Goal: Task Accomplishment & Management: Manage account settings

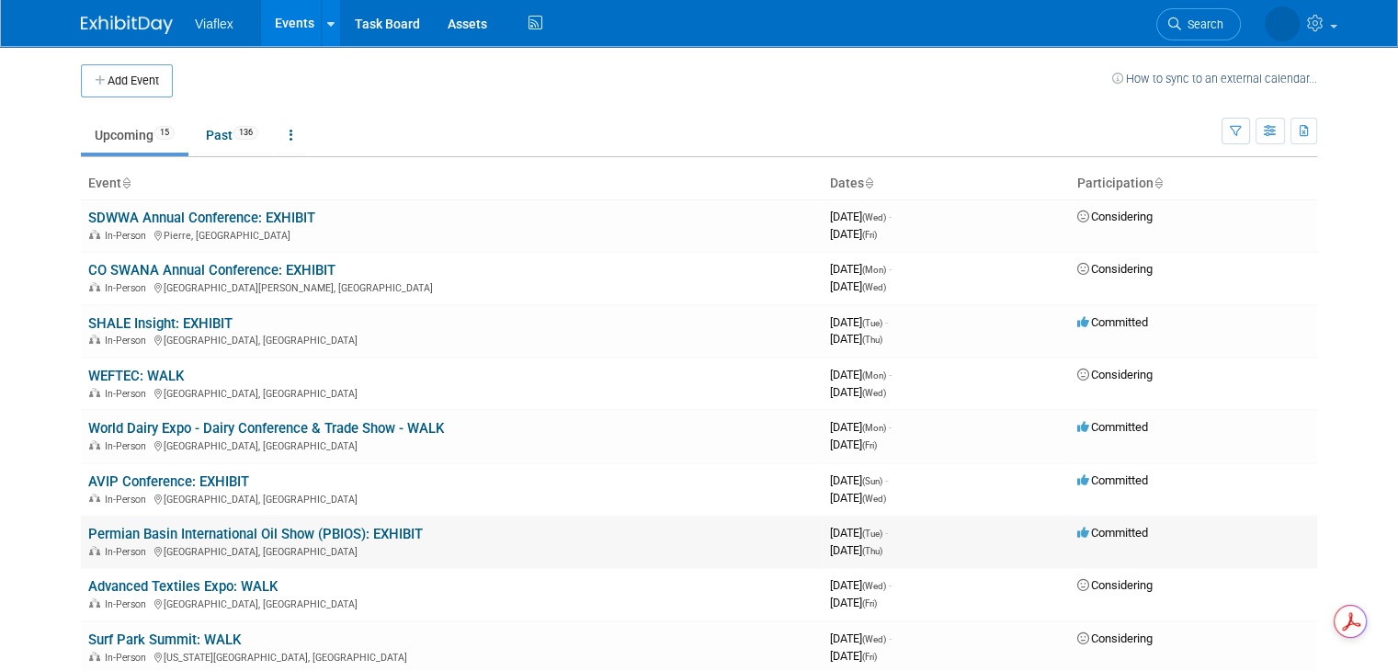
click at [232, 527] on link "Permian Basin International Oil Show (PBIOS): EXHIBIT" at bounding box center [255, 534] width 334 height 17
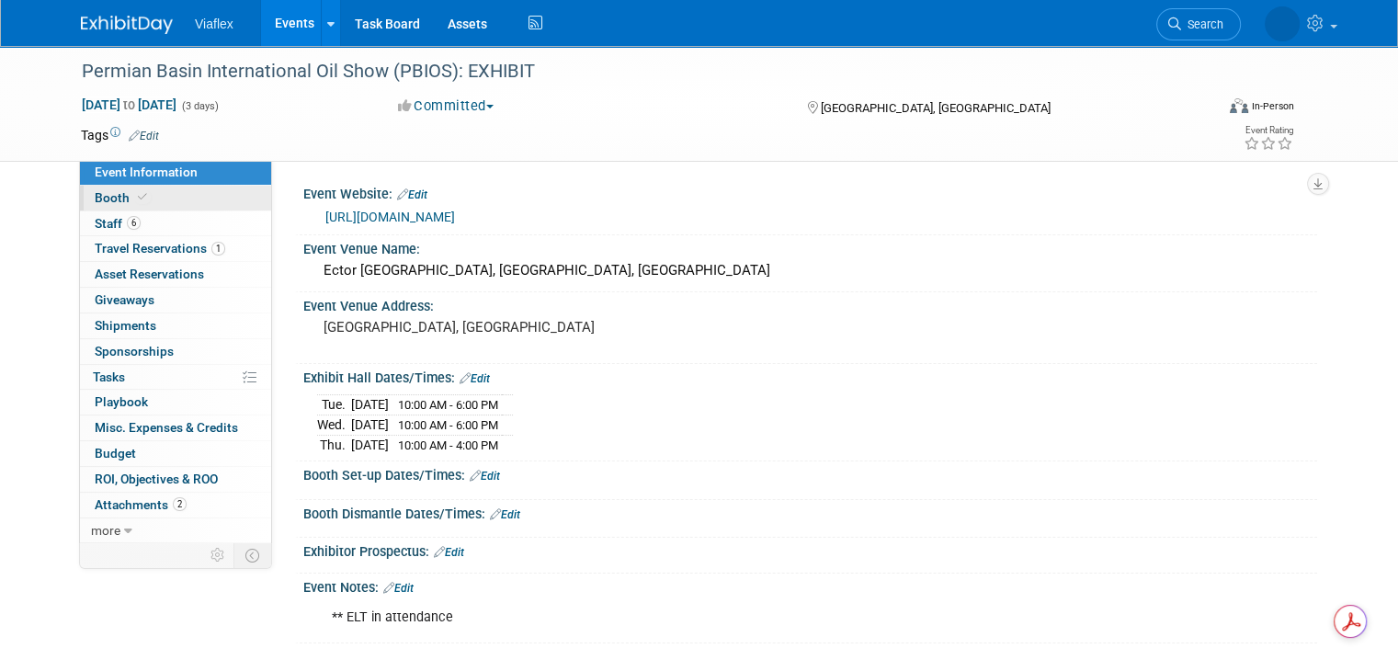
click at [111, 193] on span "Booth" at bounding box center [123, 197] width 56 height 15
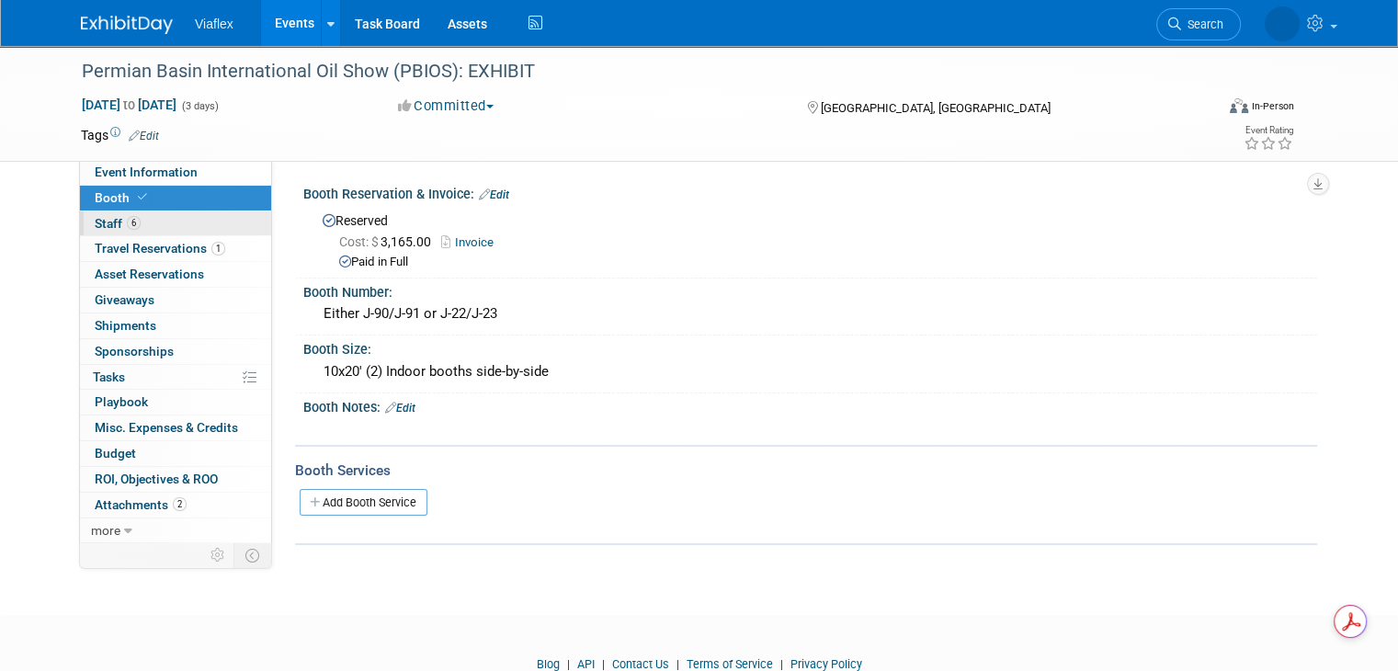
click at [100, 224] on span "Staff 6" at bounding box center [118, 223] width 46 height 15
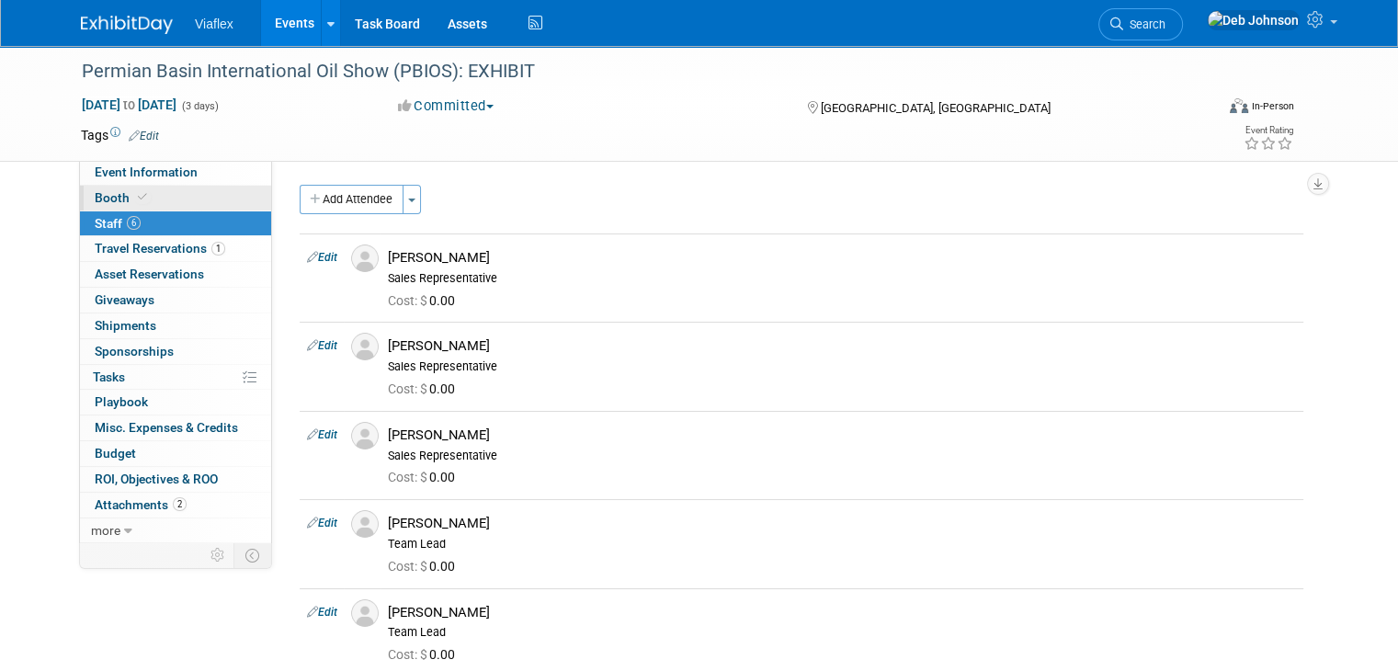
click at [95, 199] on span "Booth" at bounding box center [123, 197] width 56 height 15
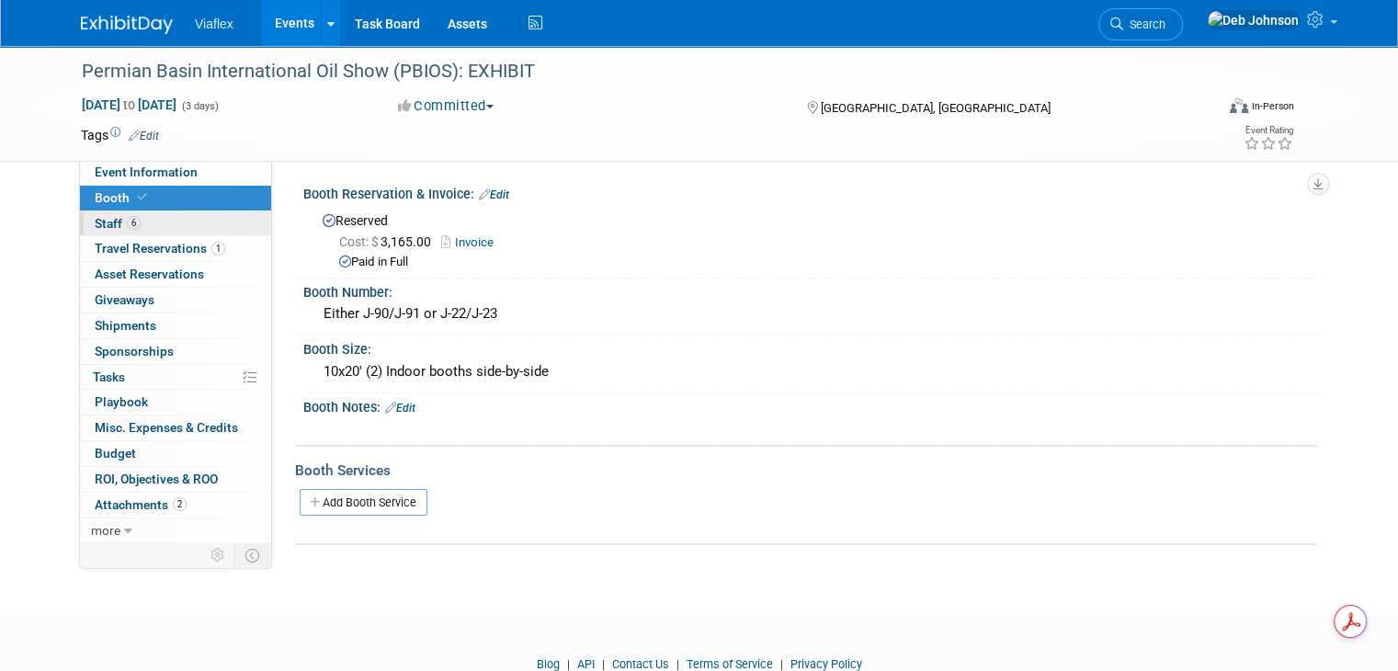
click at [96, 221] on span "Staff 6" at bounding box center [118, 223] width 46 height 15
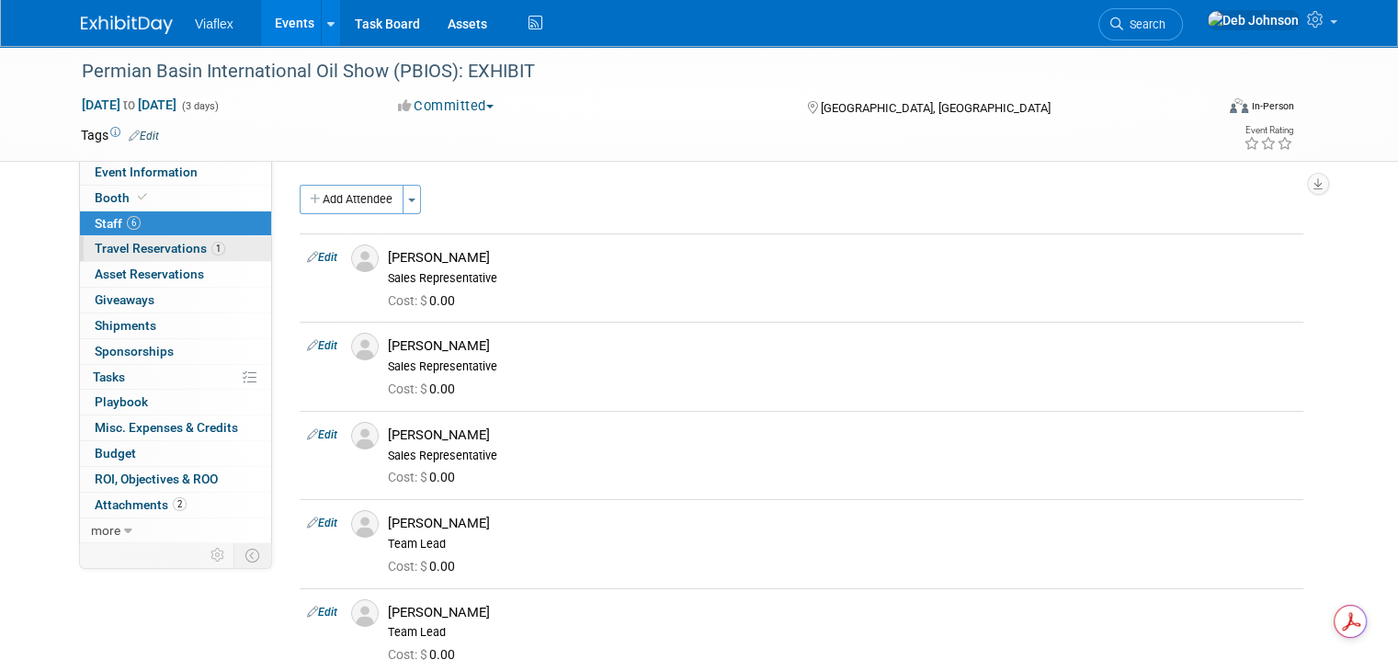
click at [99, 244] on span "Travel Reservations 1" at bounding box center [160, 248] width 130 height 15
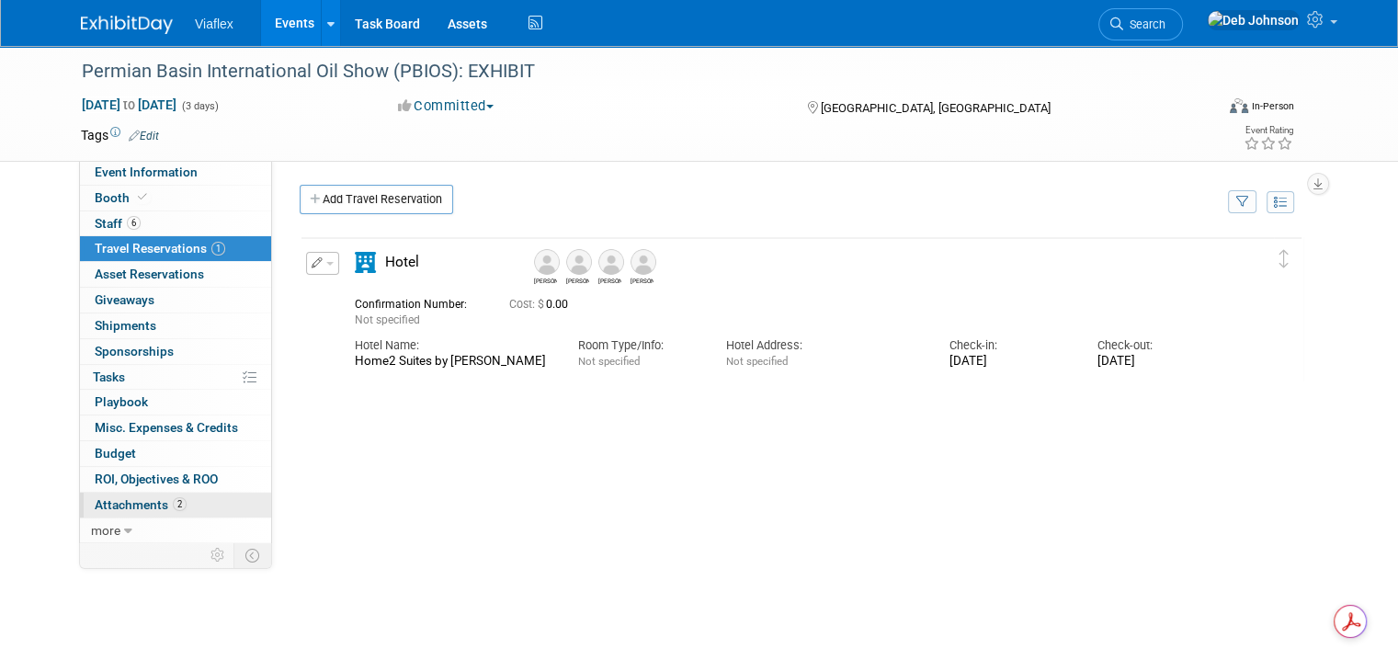
click at [123, 508] on span "Attachments 2" at bounding box center [141, 504] width 92 height 15
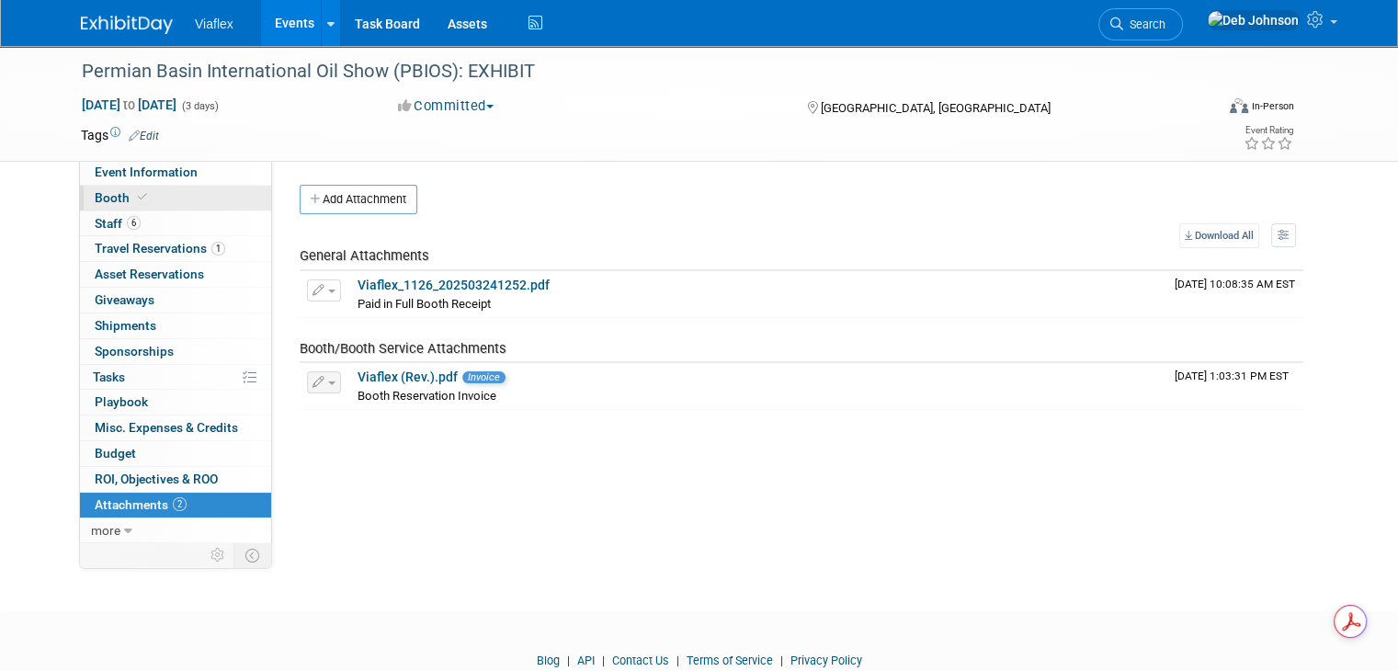
click at [107, 193] on span "Booth" at bounding box center [123, 197] width 56 height 15
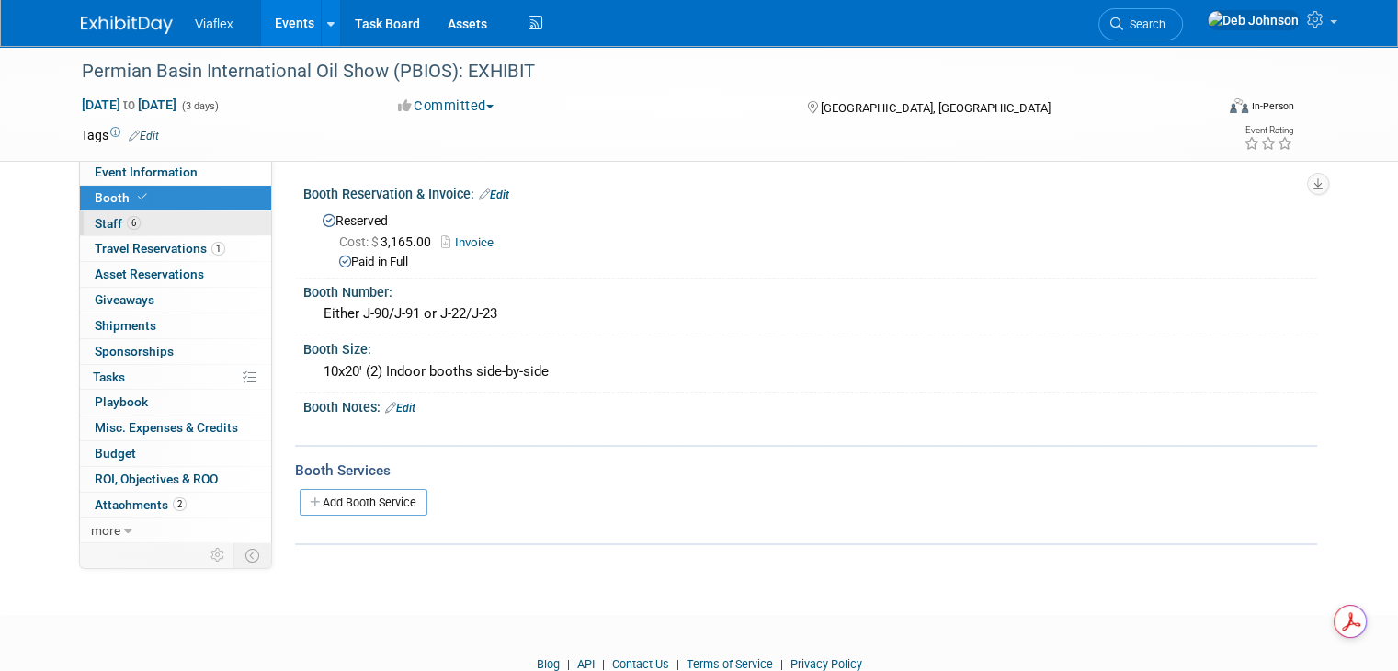
click at [95, 223] on span "Staff 6" at bounding box center [118, 223] width 46 height 15
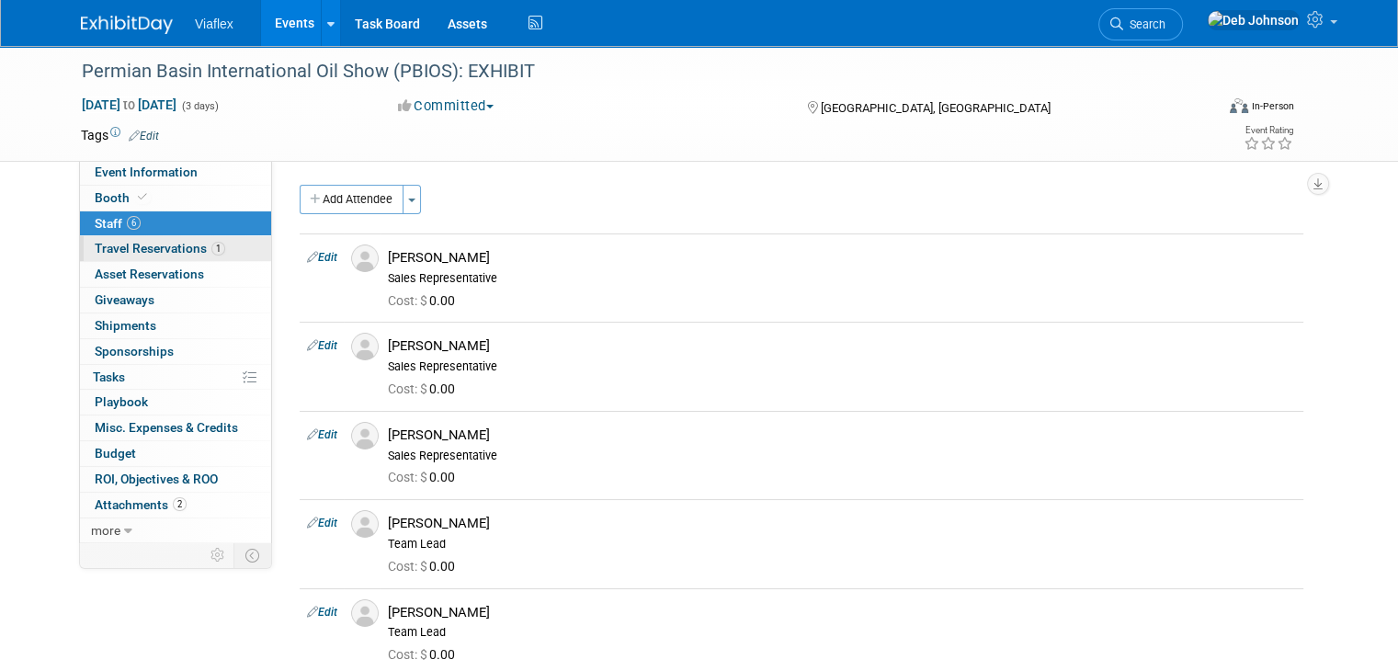
click at [149, 250] on span "Travel Reservations 1" at bounding box center [160, 248] width 130 height 15
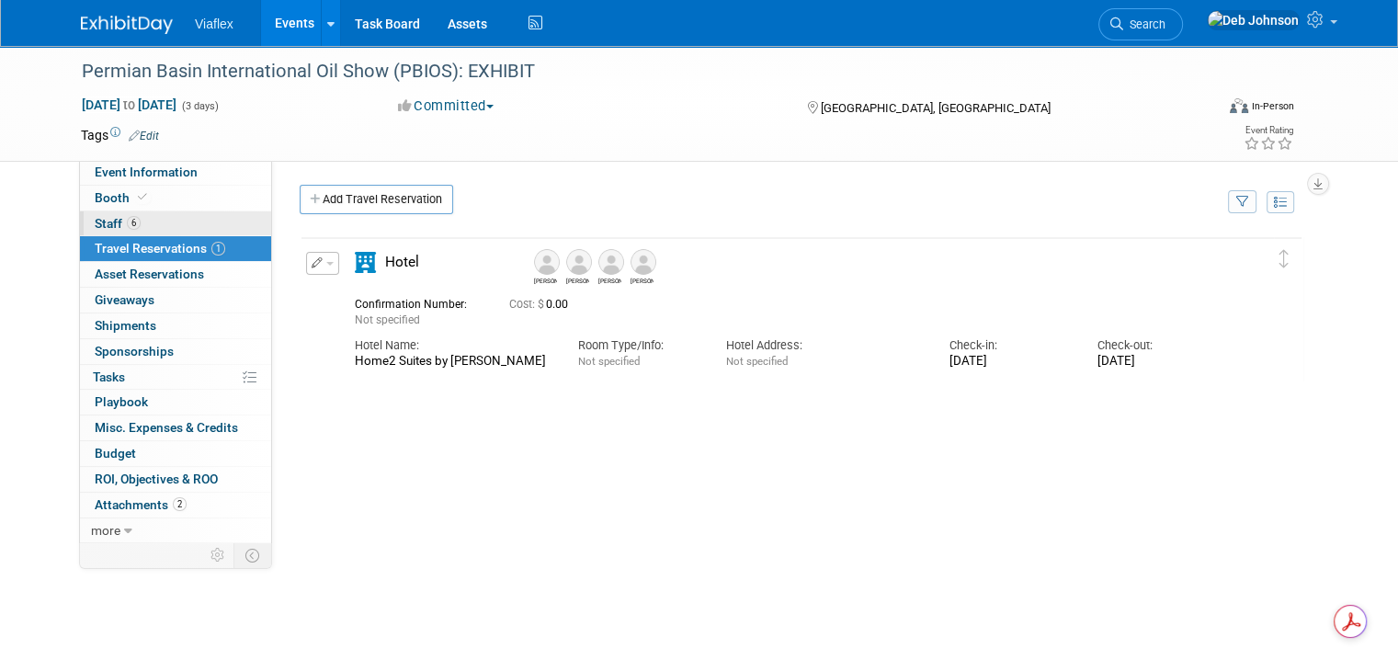
click at [96, 214] on link "6 Staff 6" at bounding box center [175, 223] width 191 height 25
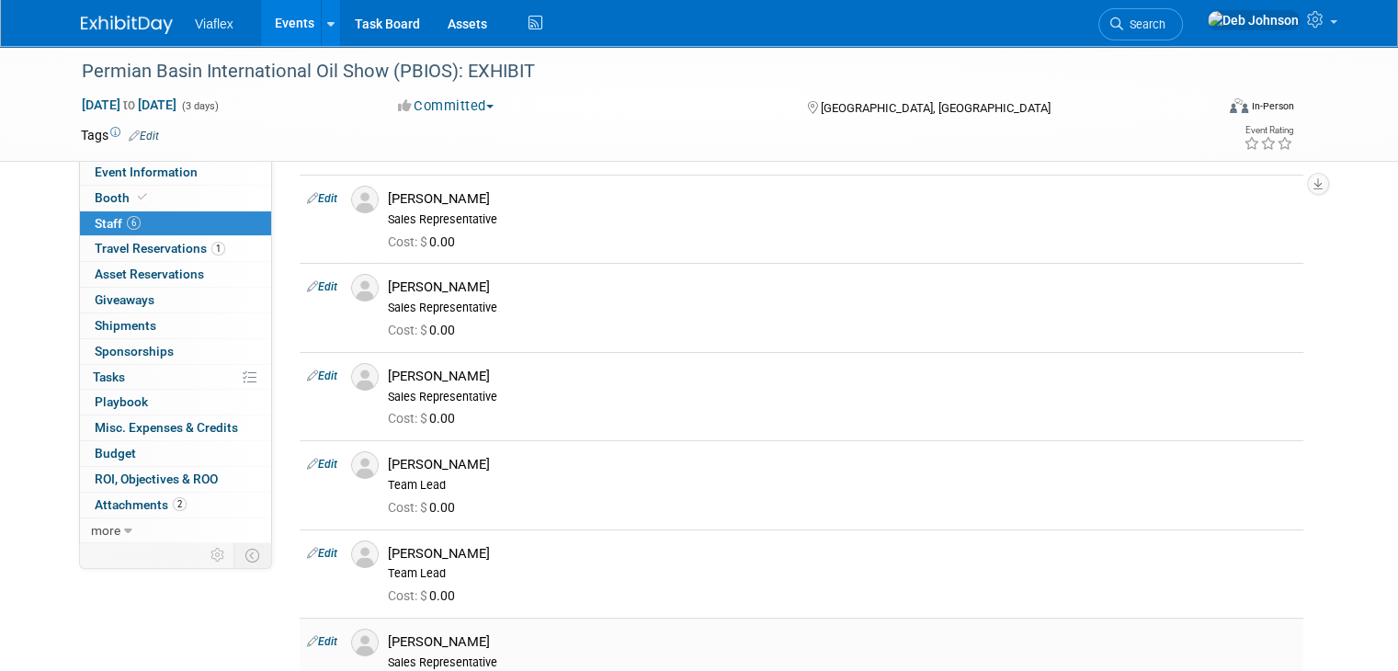
scroll to position [34, 0]
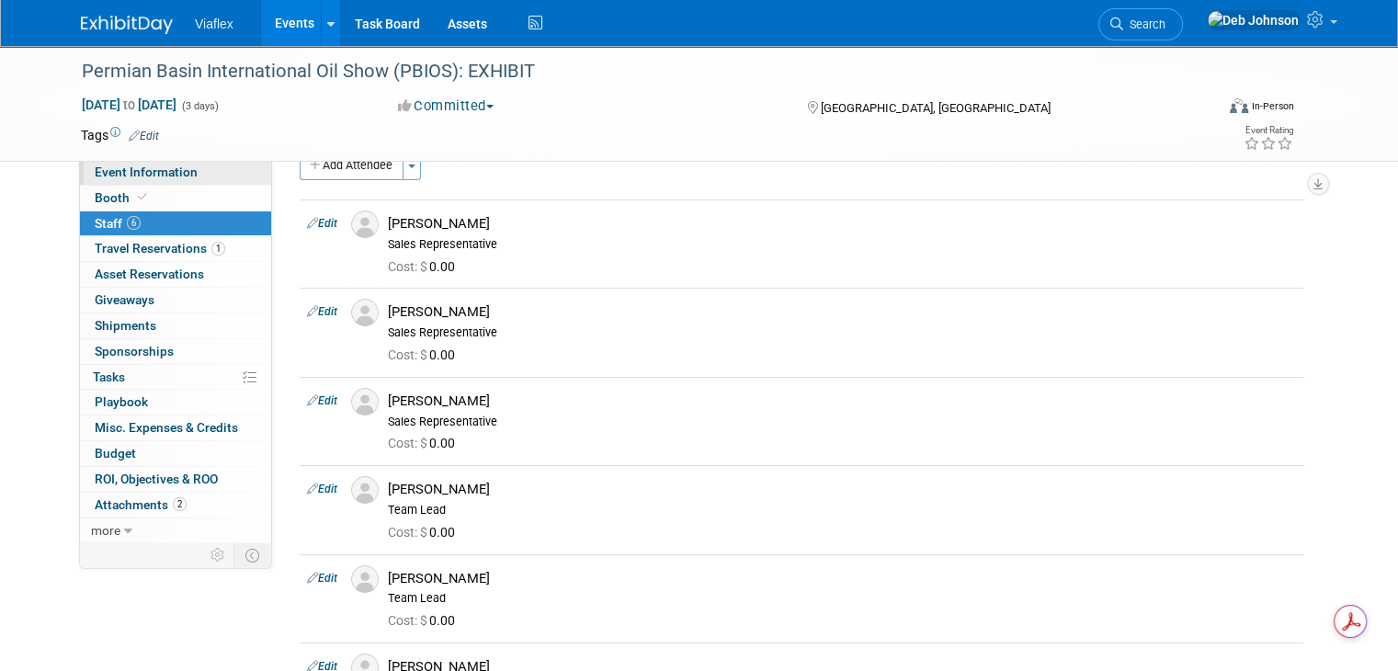
click at [132, 174] on span "Event Information" at bounding box center [146, 171] width 103 height 15
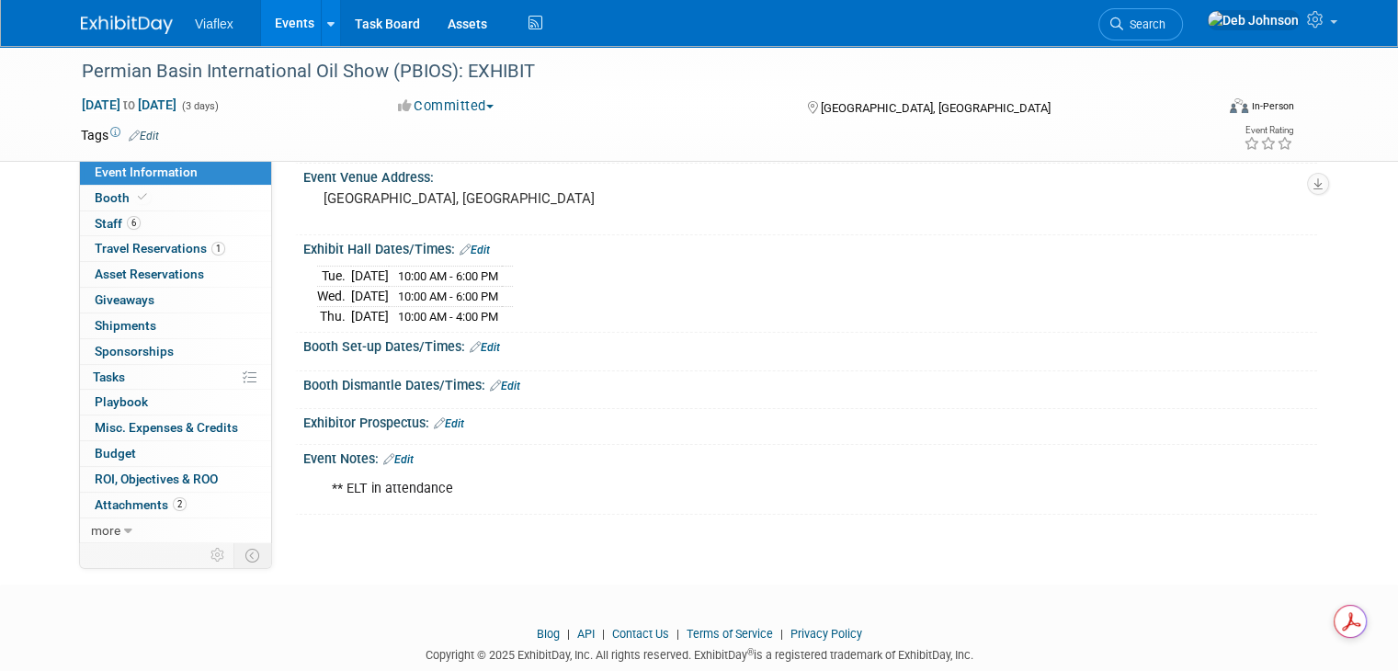
scroll to position [166, 0]
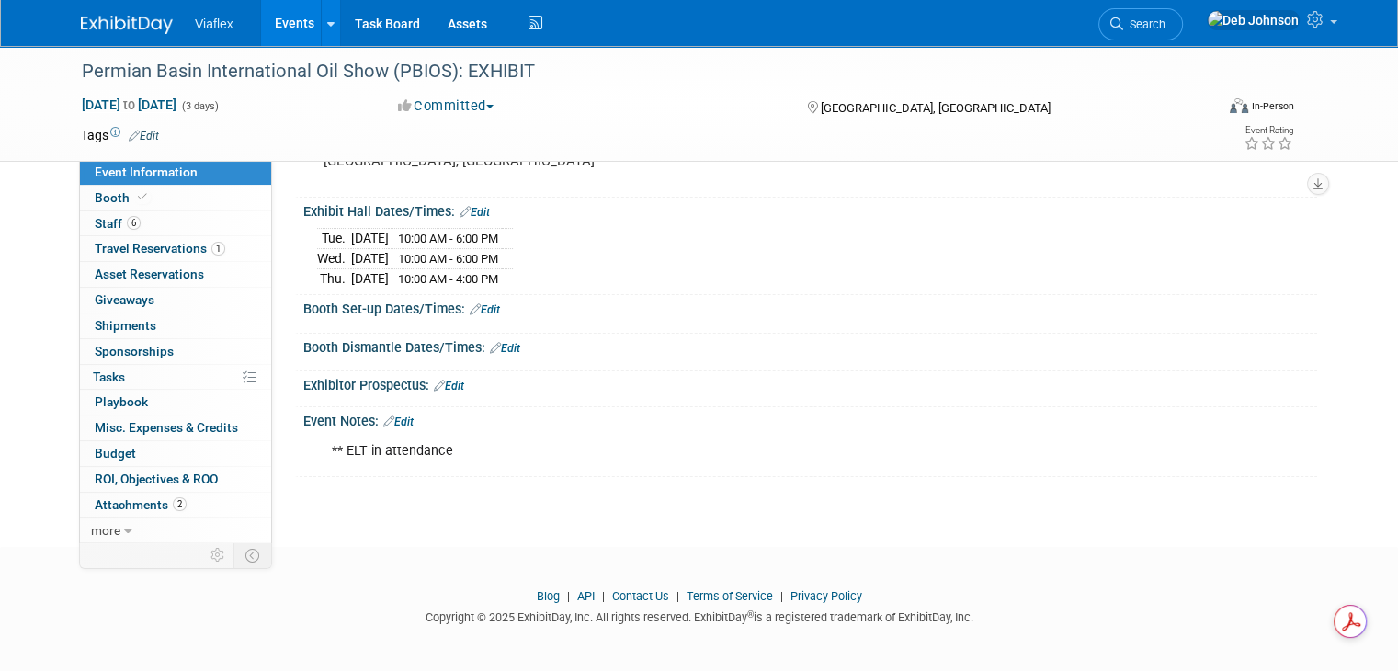
click at [452, 449] on div "** ELT in attendance" at bounding box center [719, 451] width 801 height 37
click at [441, 447] on div "** ELT in attendance" at bounding box center [719, 451] width 801 height 37
click at [390, 417] on link "Edit" at bounding box center [398, 421] width 30 height 13
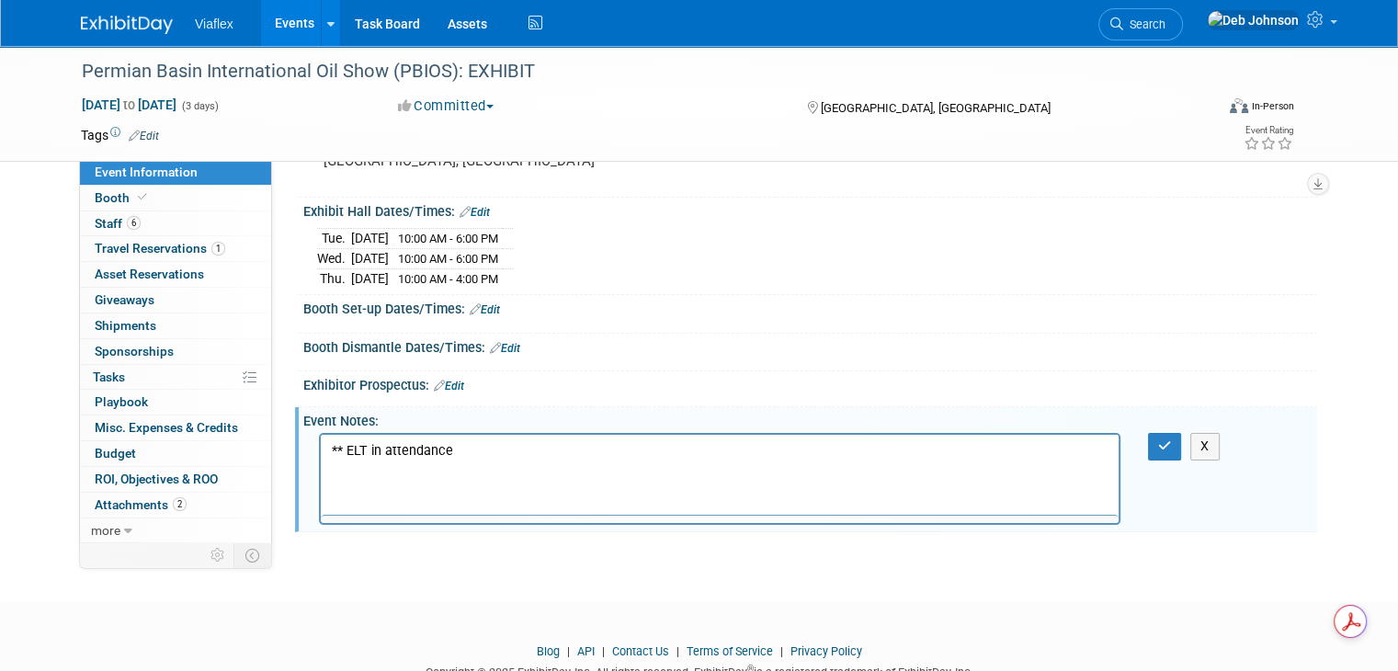
scroll to position [0, 0]
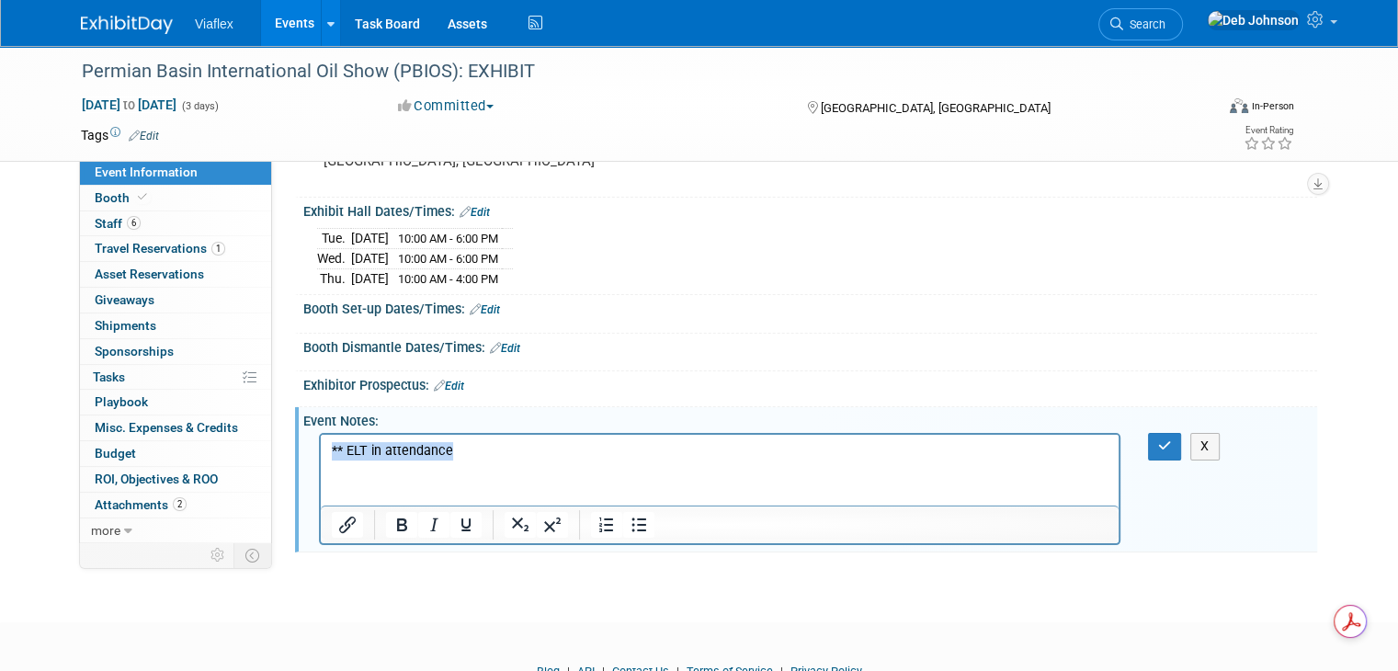
drag, startPoint x: 454, startPoint y: 452, endPoint x: 326, endPoint y: 452, distance: 127.7
click at [326, 452] on html "** ELT in attendance" at bounding box center [720, 448] width 798 height 26
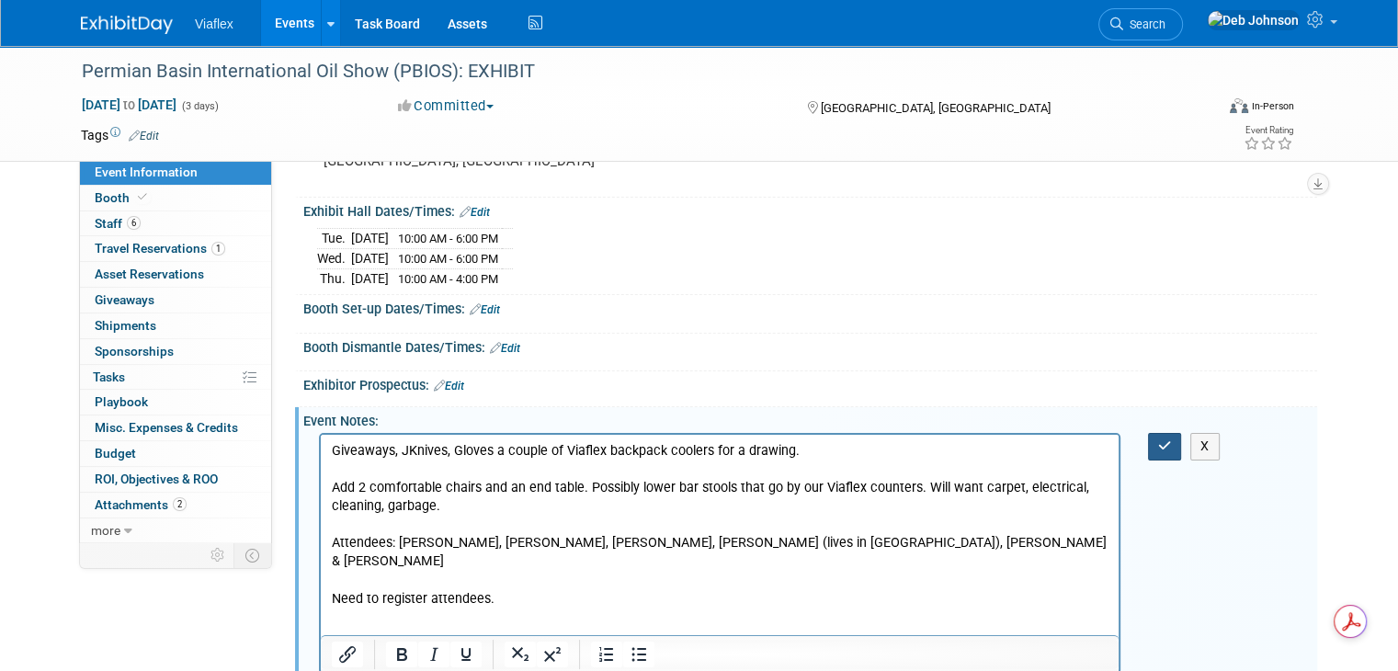
click at [1171, 445] on icon "button" at bounding box center [1165, 445] width 14 height 13
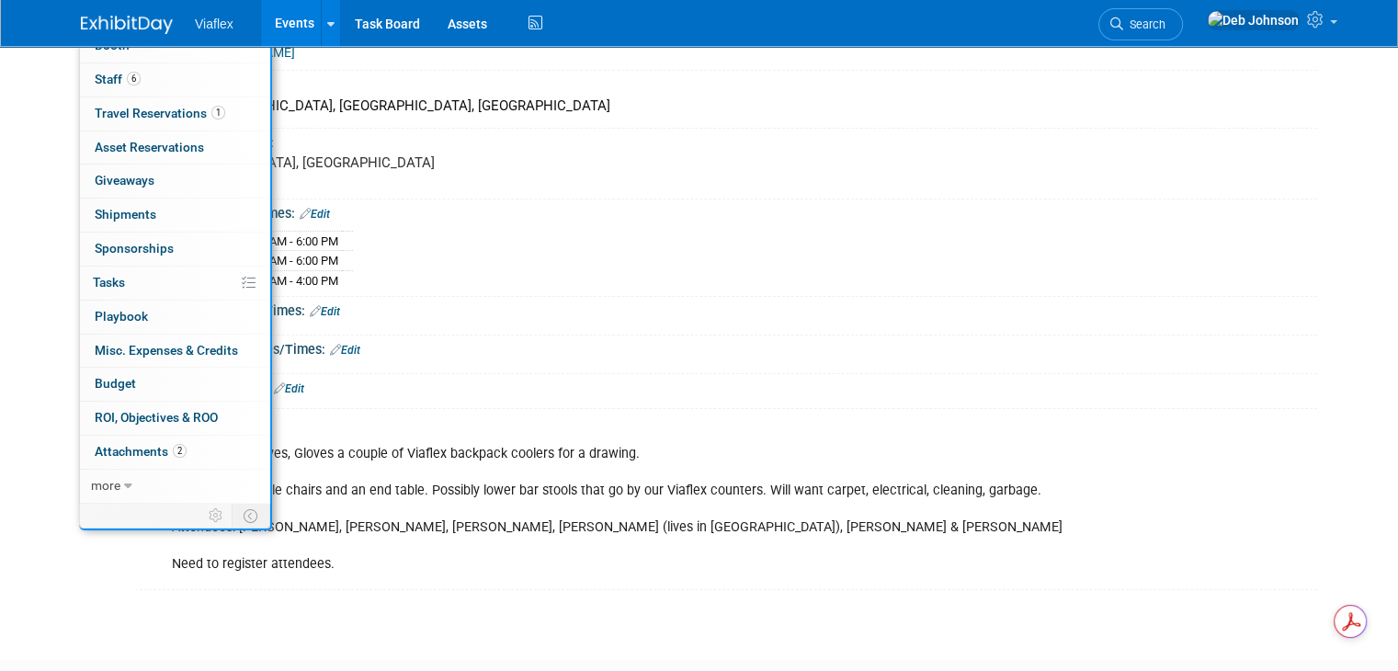
scroll to position [164, 0]
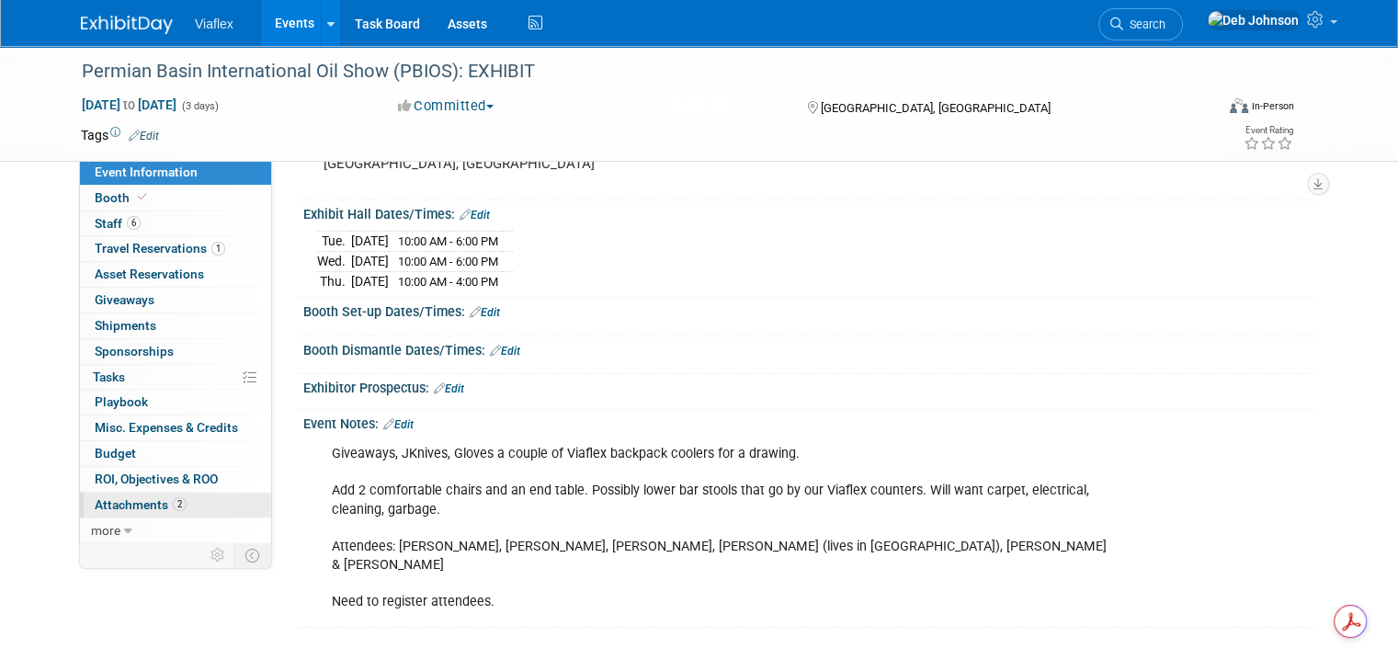
click at [134, 501] on span "Attachments 2" at bounding box center [141, 504] width 92 height 15
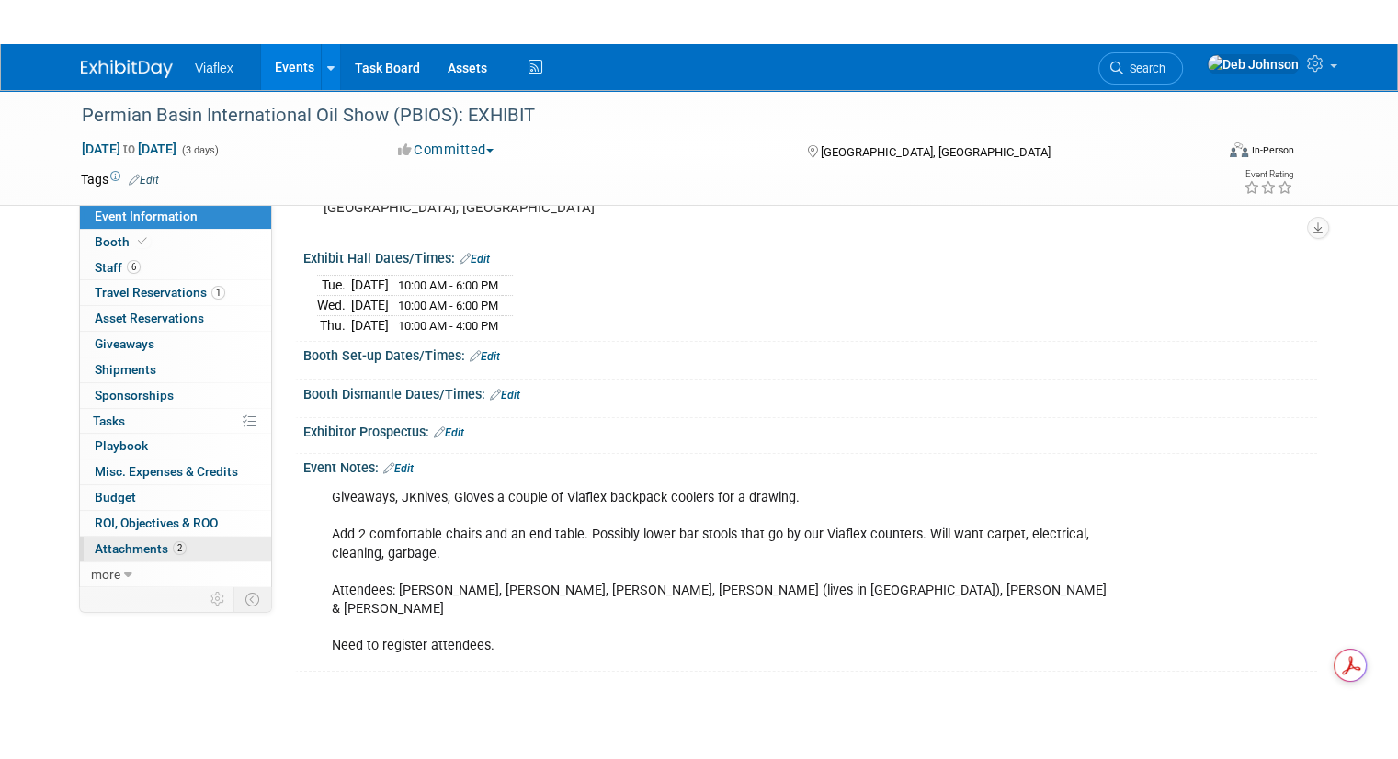
scroll to position [0, 0]
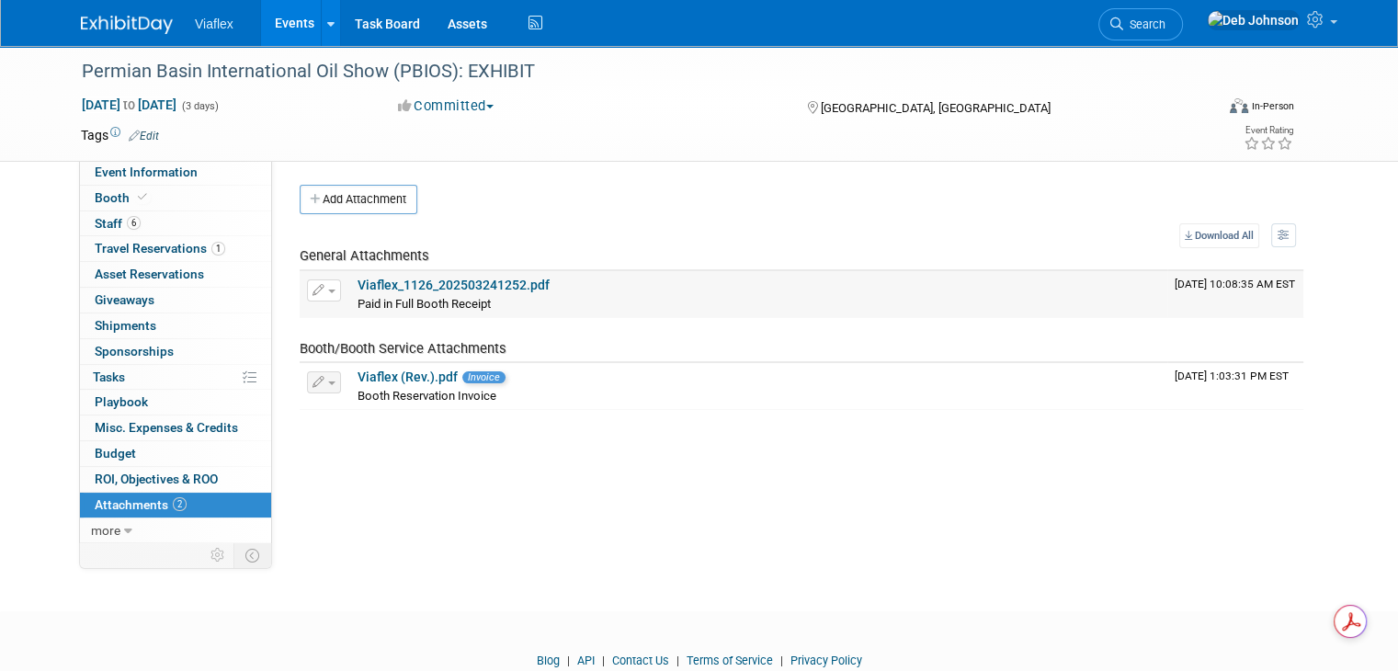
click at [385, 277] on link "Viaflex_1126_202503241252.pdf" at bounding box center [453, 284] width 192 height 15
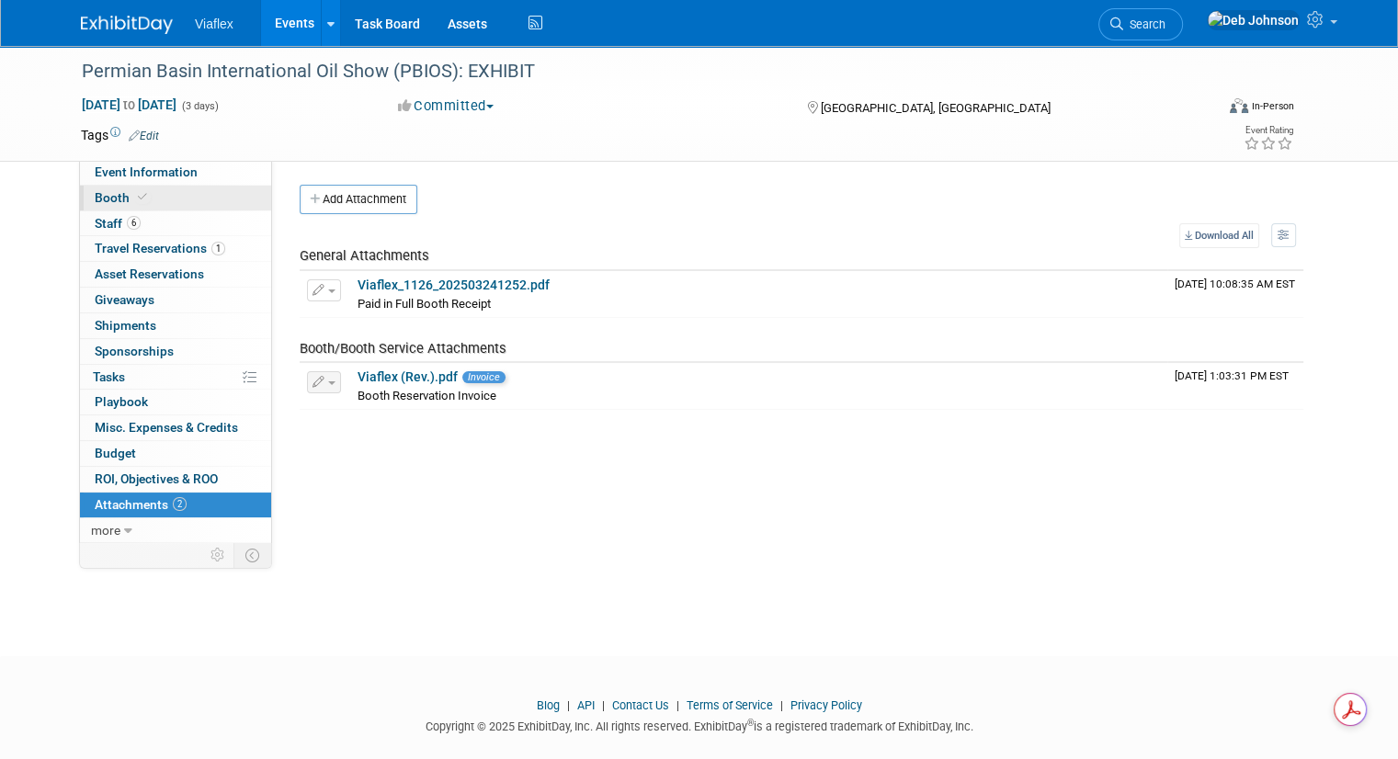
click at [109, 195] on span "Booth" at bounding box center [123, 197] width 56 height 15
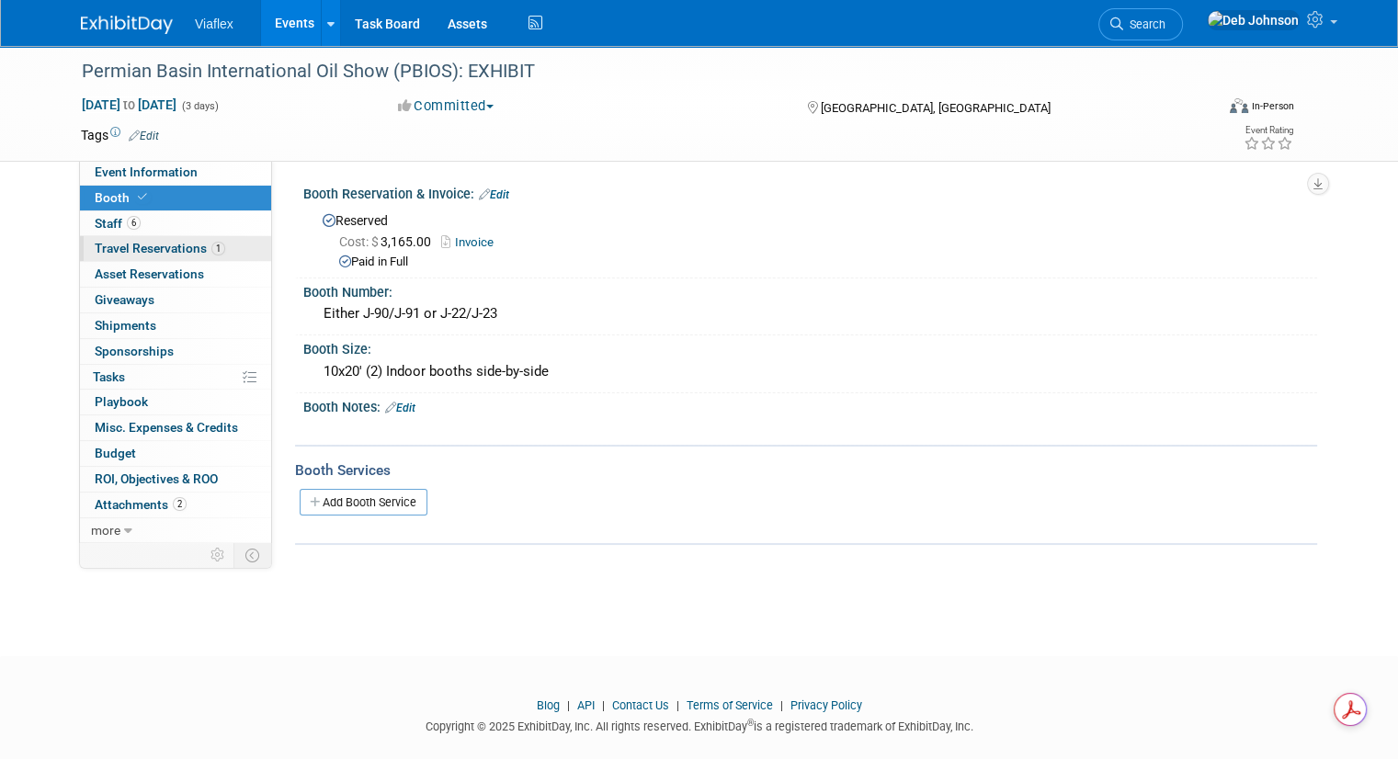
drag, startPoint x: 88, startPoint y: 241, endPoint x: 100, endPoint y: 243, distance: 12.3
click at [95, 241] on span "Travel Reservations 1" at bounding box center [160, 248] width 130 height 15
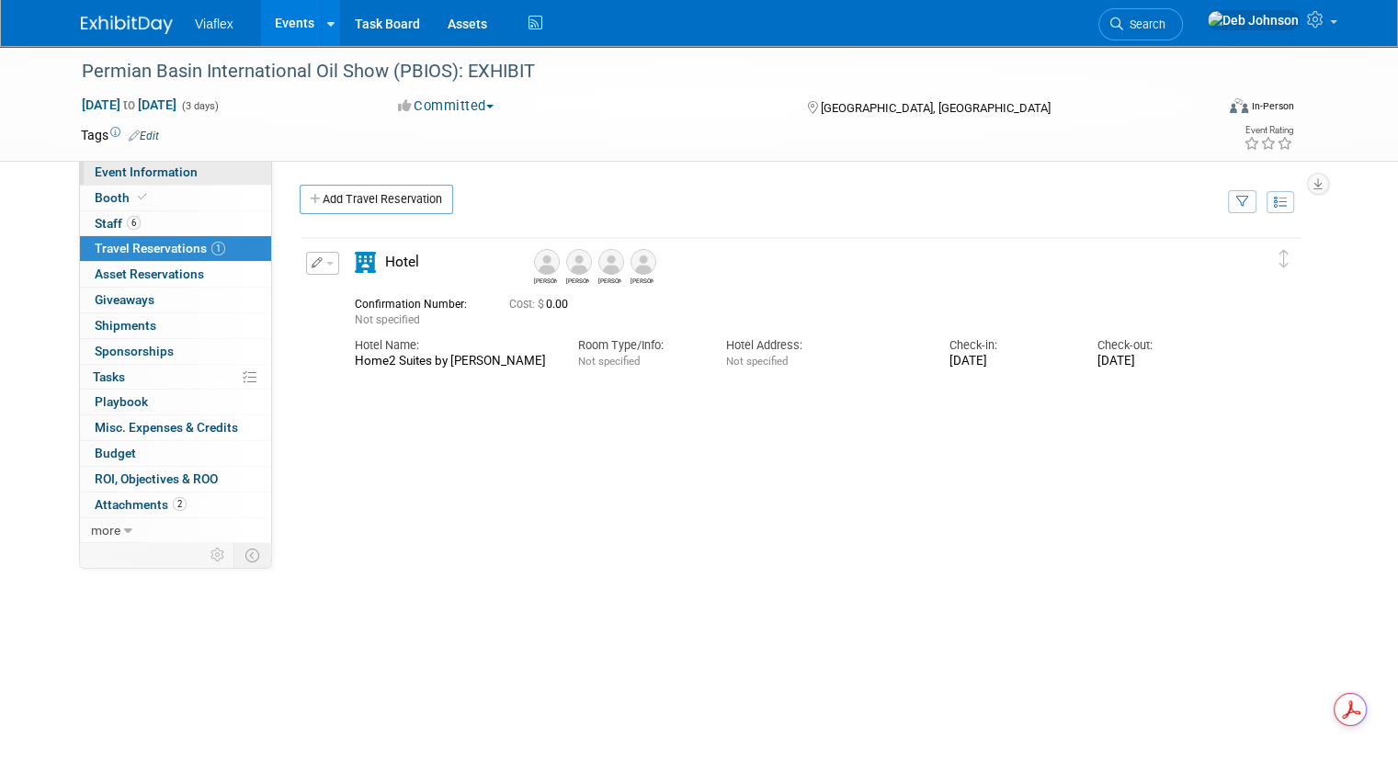
click at [110, 175] on span "Event Information" at bounding box center [146, 171] width 103 height 15
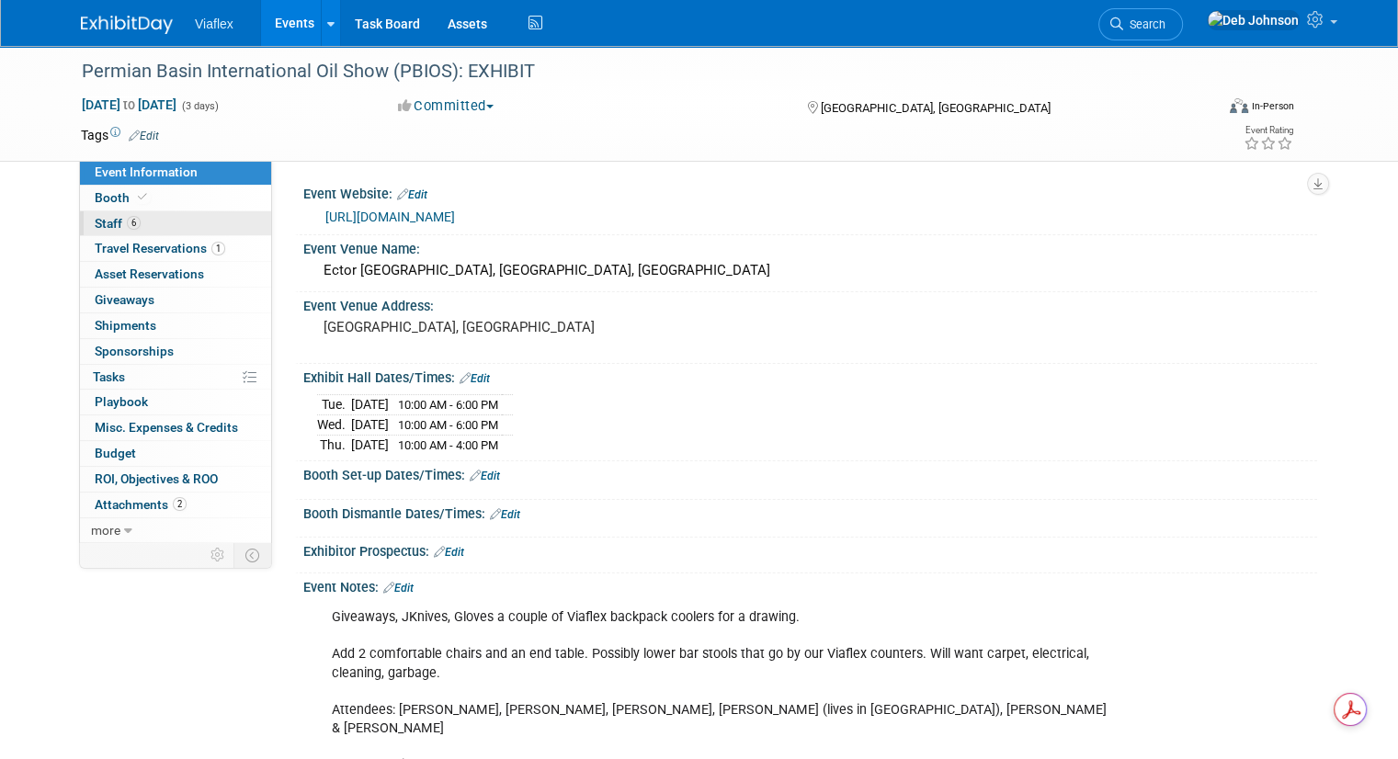
click at [97, 225] on span "Staff 6" at bounding box center [118, 223] width 46 height 15
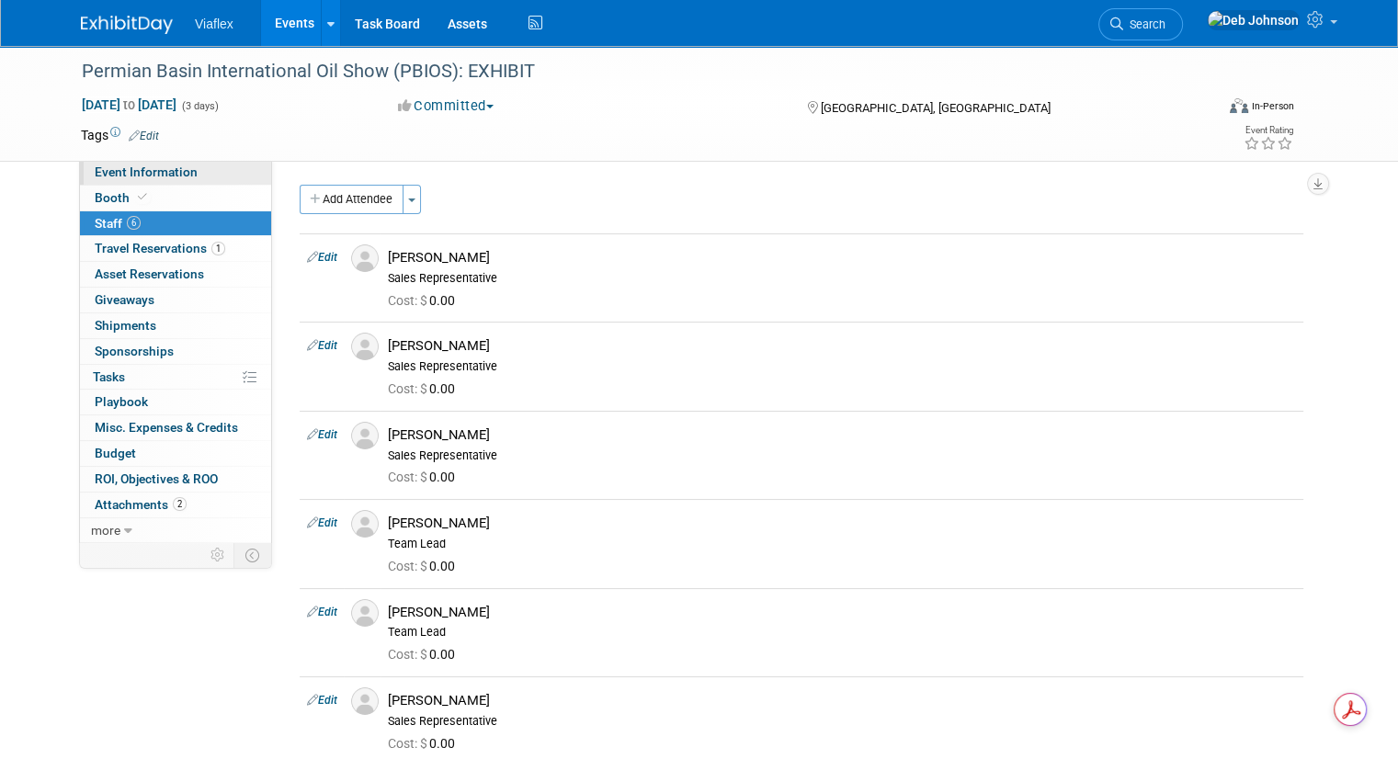
click at [115, 172] on span "Event Information" at bounding box center [146, 171] width 103 height 15
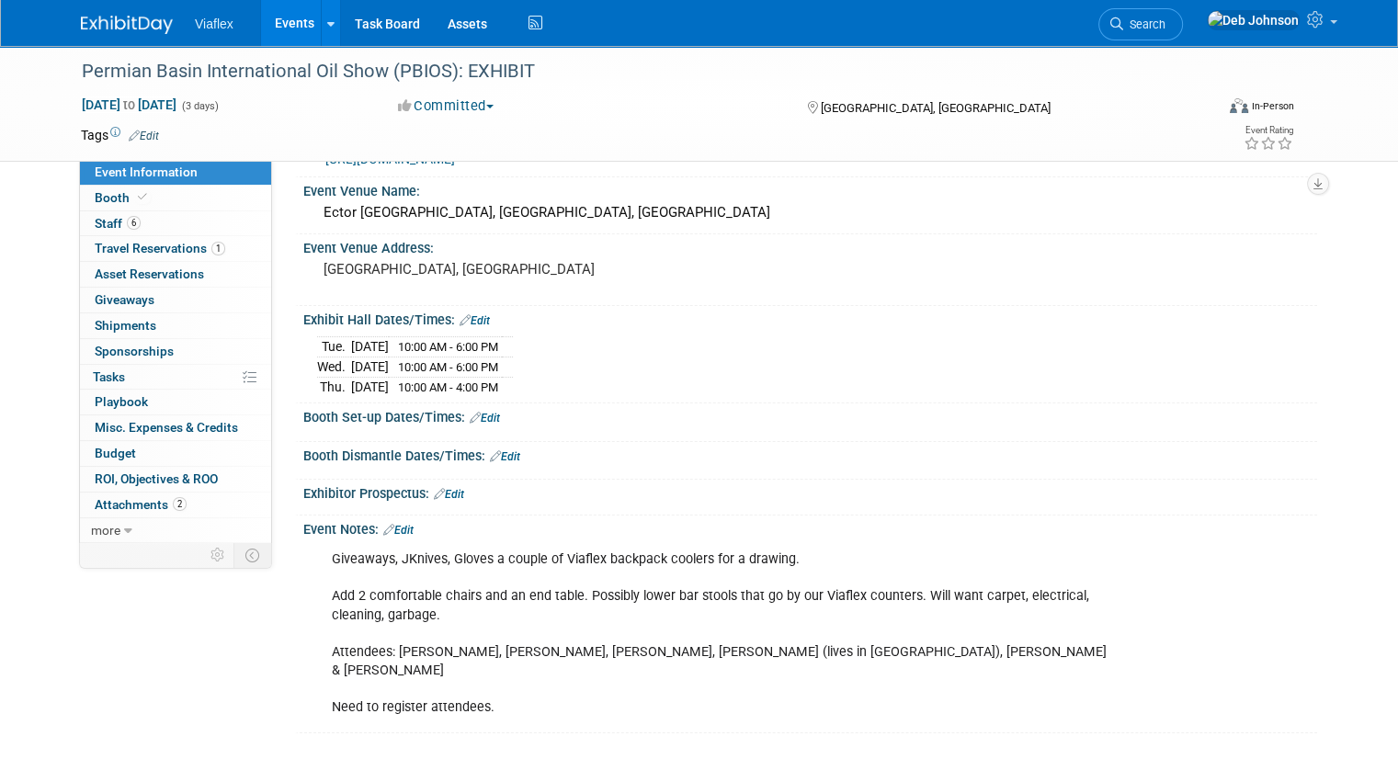
scroll to position [208, 0]
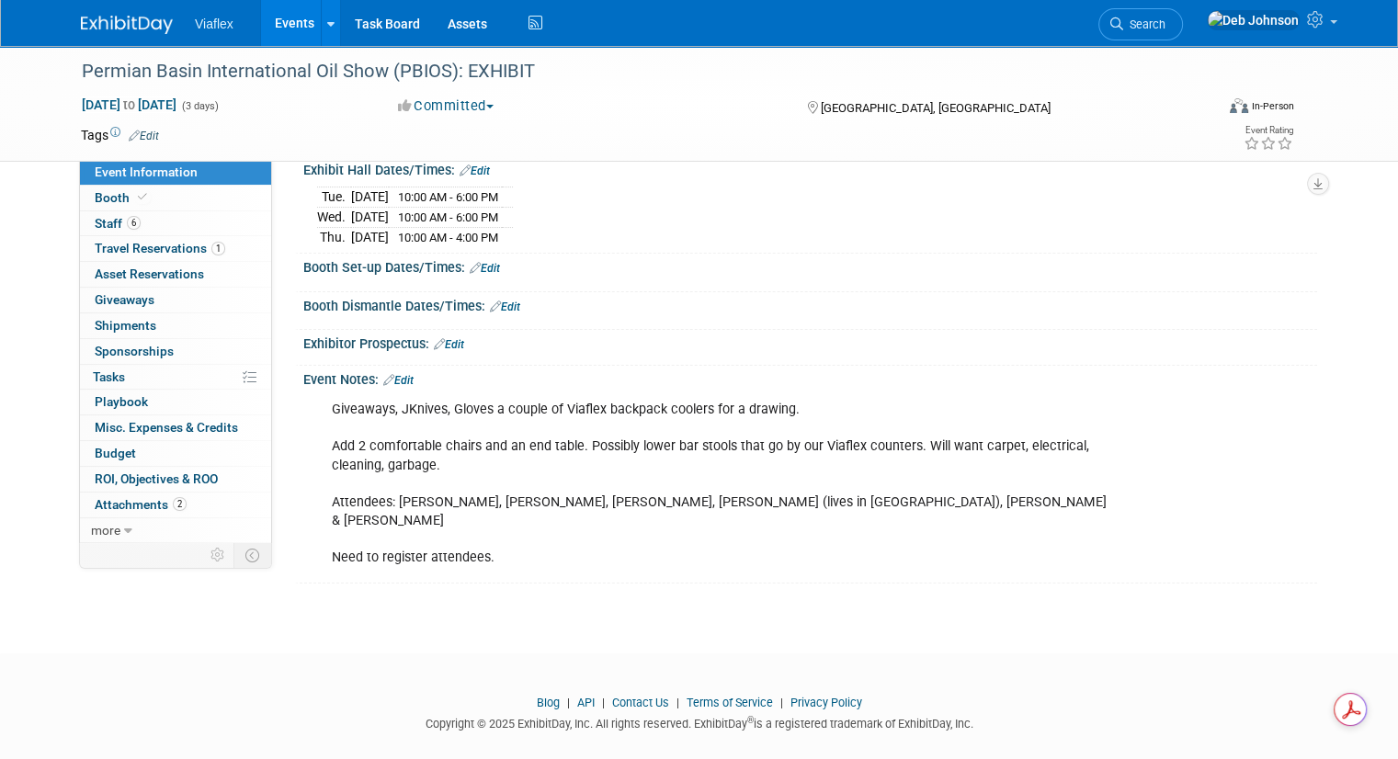
click at [487, 535] on div "Giveaways, JKnives, Gloves a couple of Viaflex backpack coolers for a drawing. …" at bounding box center [719, 483] width 801 height 185
click at [492, 533] on div "Giveaways, JKnives, Gloves a couple of Viaflex backpack coolers for a drawing. …" at bounding box center [719, 483] width 801 height 185
click at [476, 404] on div "Giveaways, JKnives, Gloves a couple of Viaflex backpack coolers for a drawing. …" at bounding box center [719, 483] width 801 height 185
click at [392, 374] on link "Edit" at bounding box center [398, 380] width 30 height 13
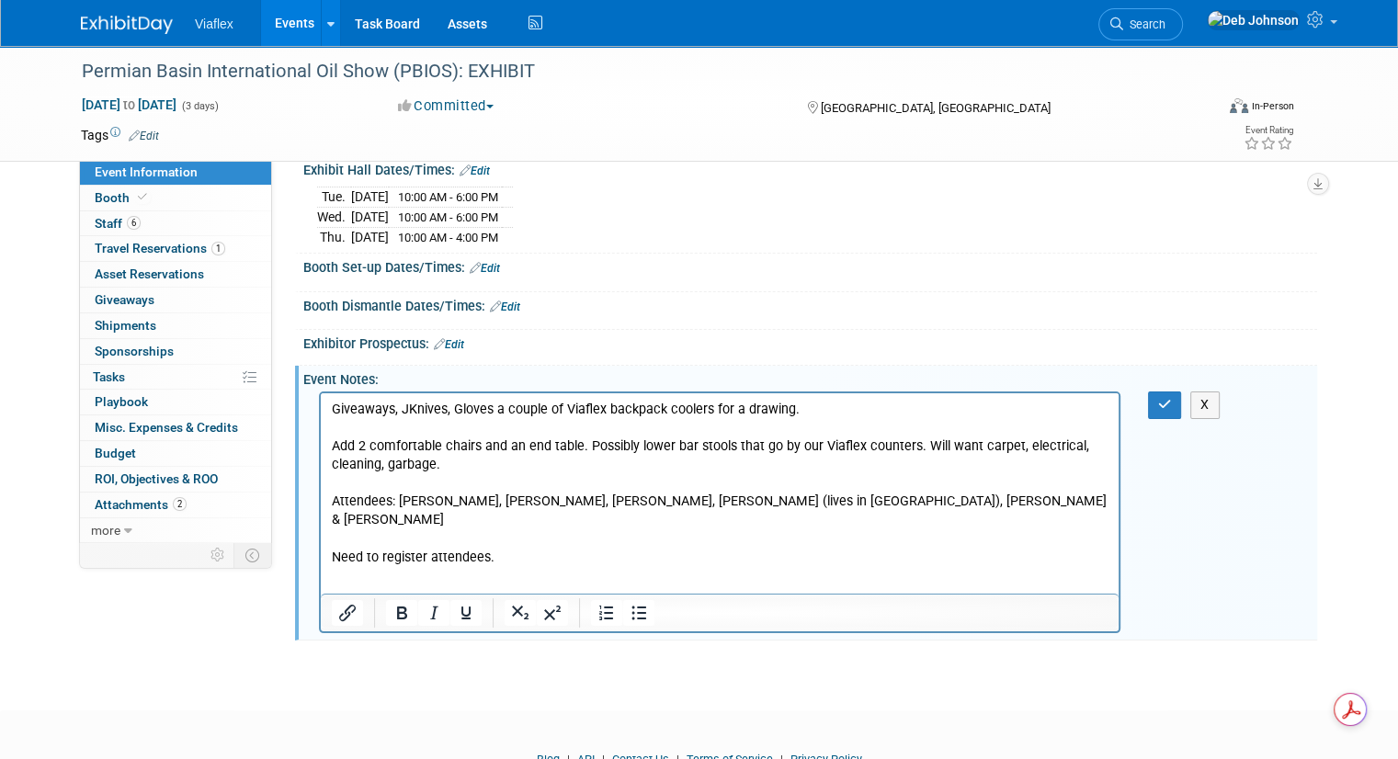
scroll to position [0, 0]
click at [496, 405] on p "Giveaways, JKnives, Gloves a couple of Viaflex backpack coolers for a drawing. …" at bounding box center [720, 484] width 776 height 166
click at [801, 411] on p "Giveaways, JKnives, Gloves and two Viaflex backpack coolers for a drawing. Add …" at bounding box center [720, 484] width 776 height 166
click at [1171, 398] on icon "button" at bounding box center [1165, 404] width 14 height 13
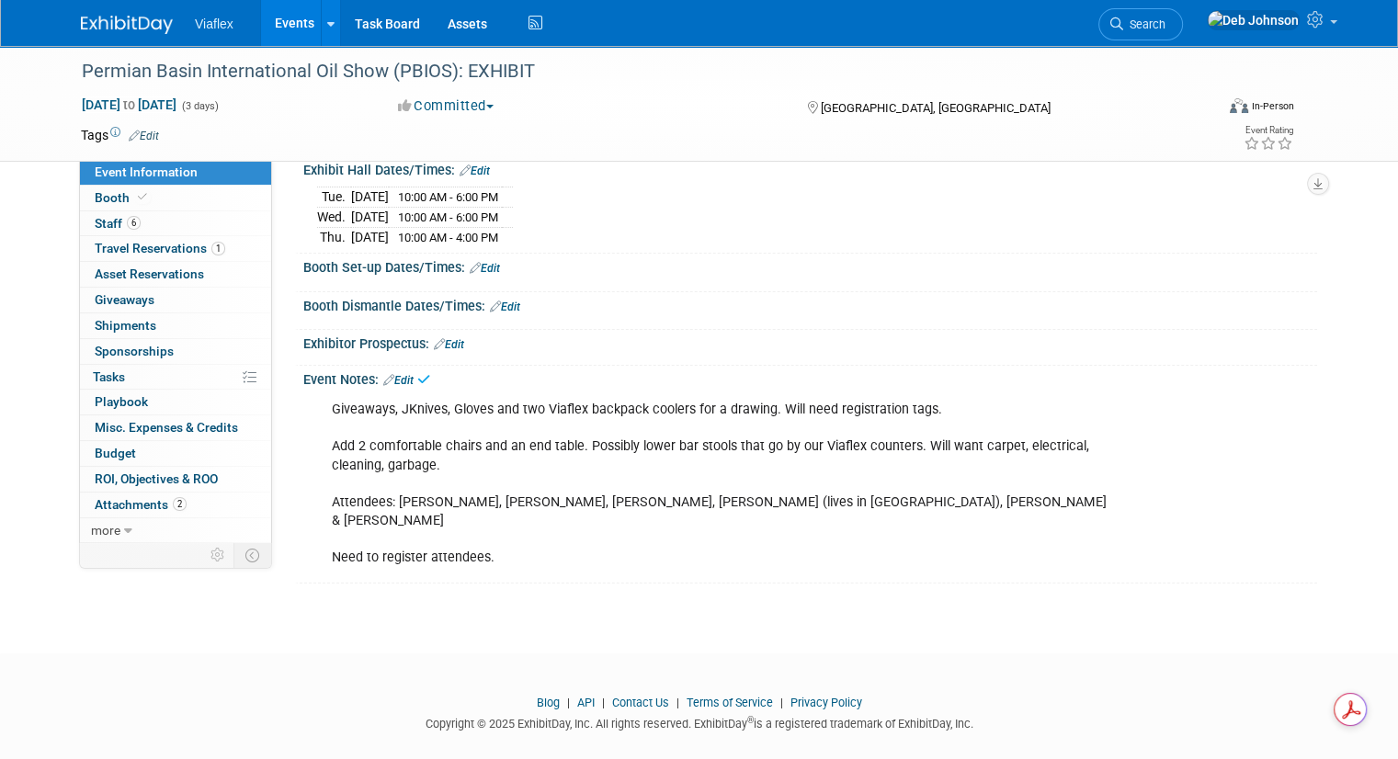
drag, startPoint x: 114, startPoint y: 27, endPoint x: 119, endPoint y: 66, distance: 39.8
click at [113, 27] on img at bounding box center [127, 25] width 92 height 18
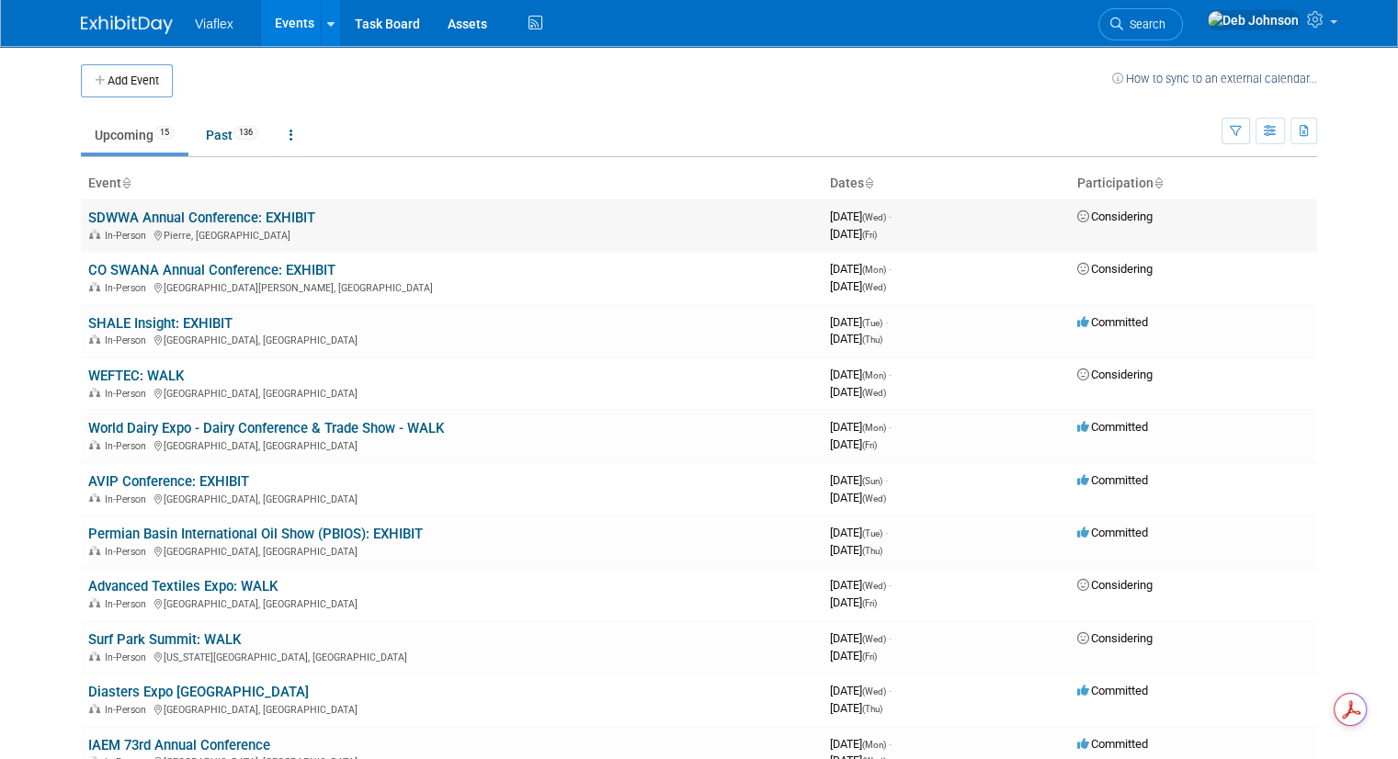
click at [150, 221] on link "SDWWA Annual Conference: EXHIBIT" at bounding box center [201, 217] width 227 height 17
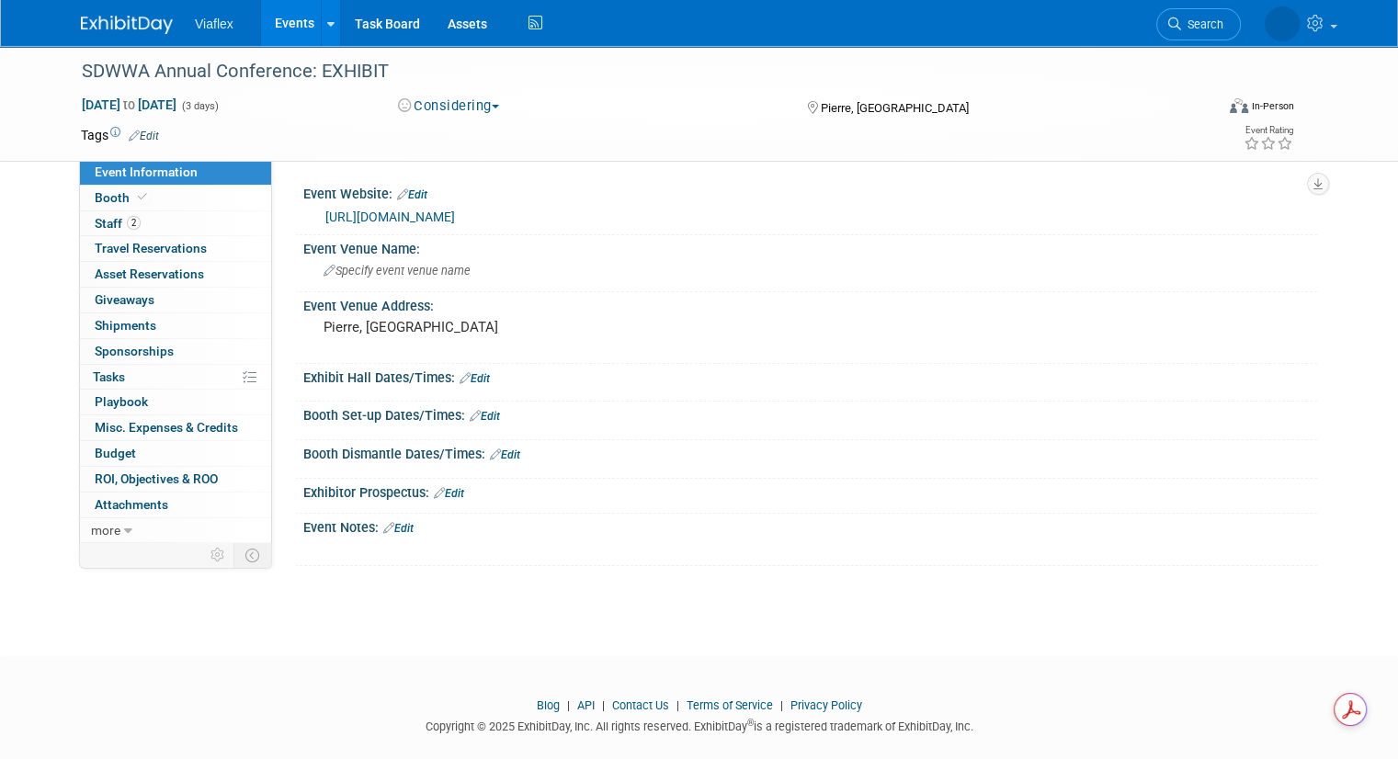
click at [81, 26] on img at bounding box center [127, 25] width 92 height 18
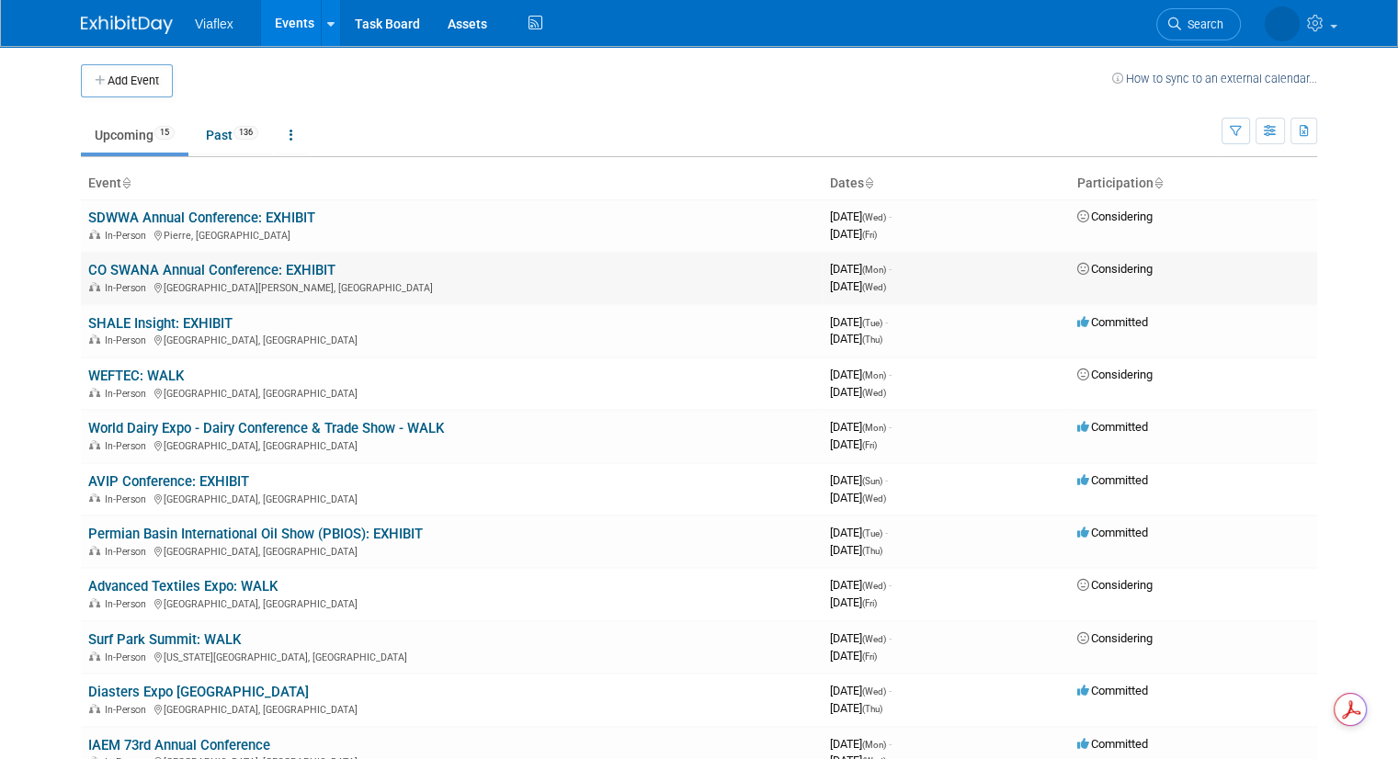
click at [141, 268] on link "CO SWANA Annual Conference: EXHIBIT" at bounding box center [211, 270] width 247 height 17
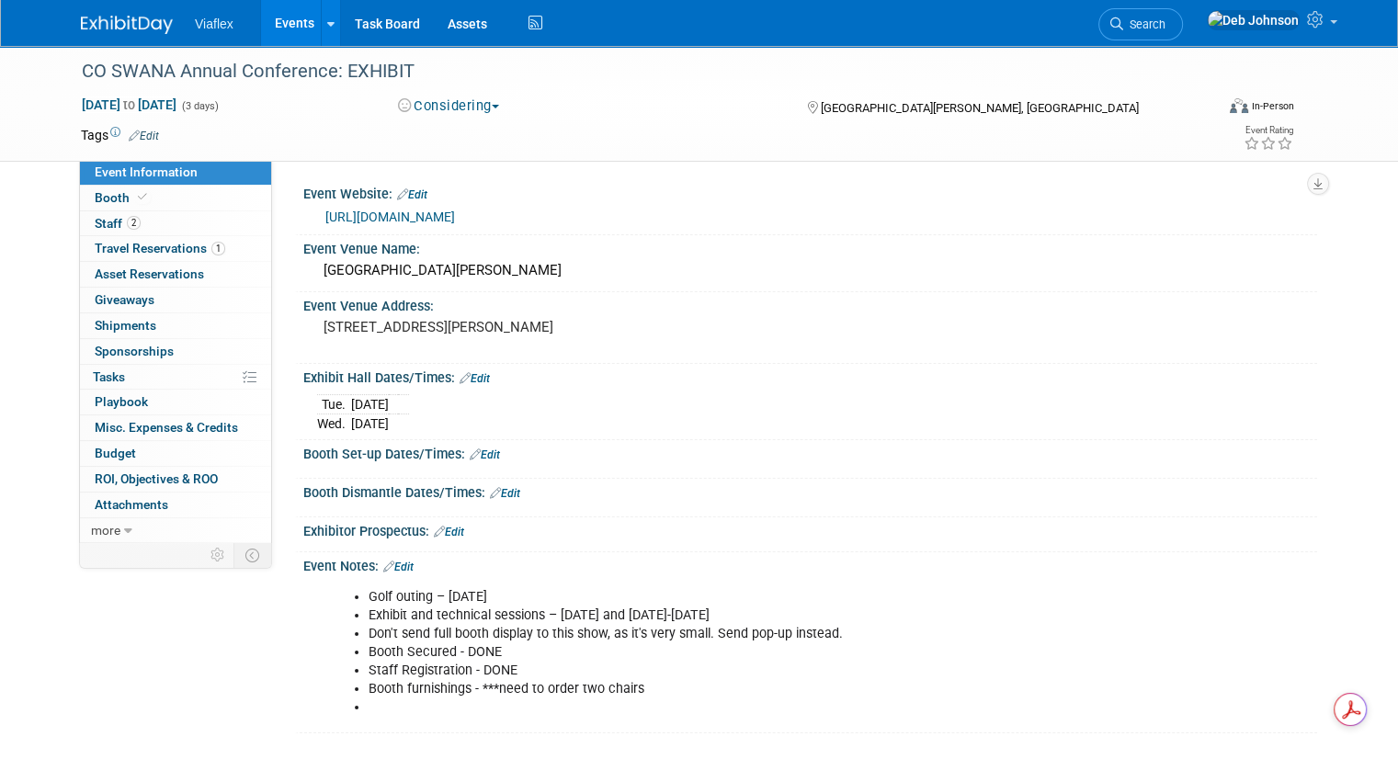
click at [105, 23] on img at bounding box center [127, 25] width 92 height 18
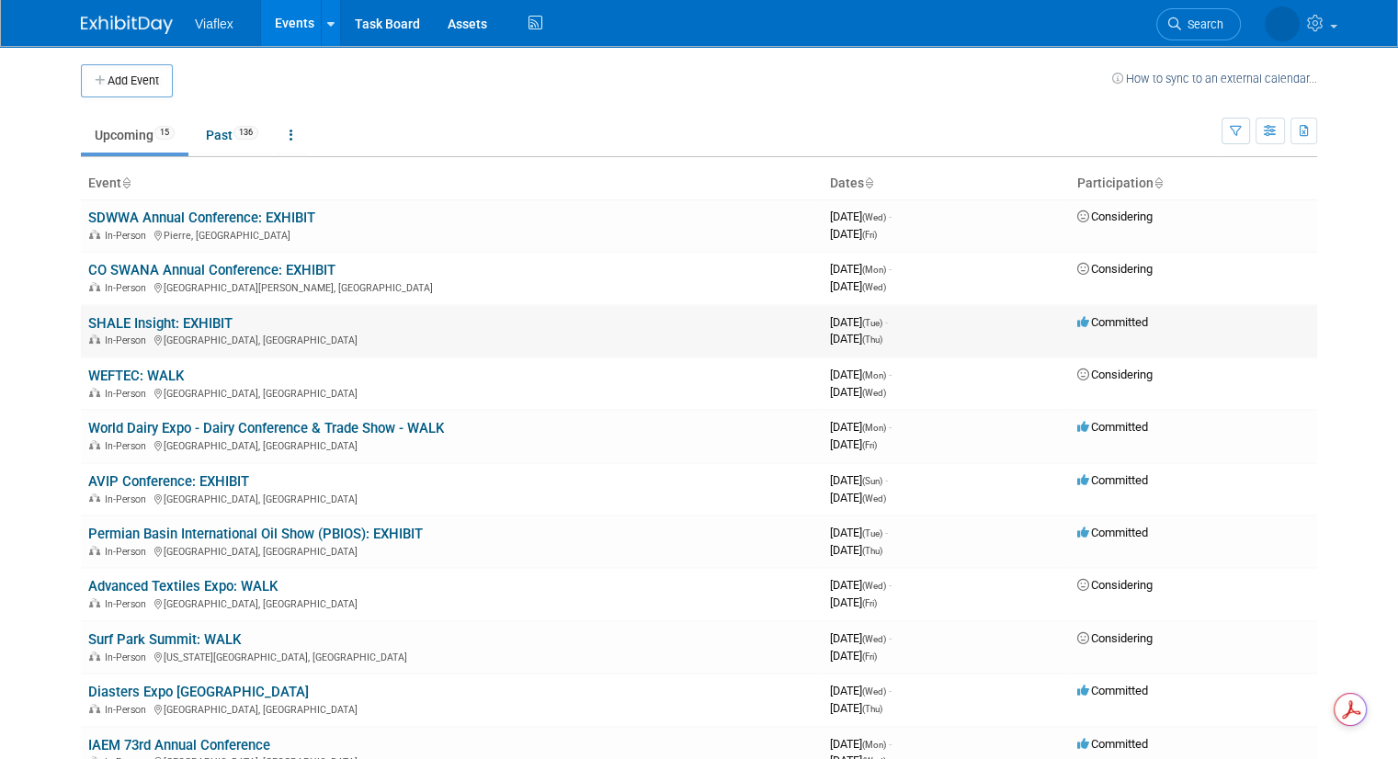
click at [139, 325] on link "SHALE Insight: EXHIBIT" at bounding box center [160, 323] width 144 height 17
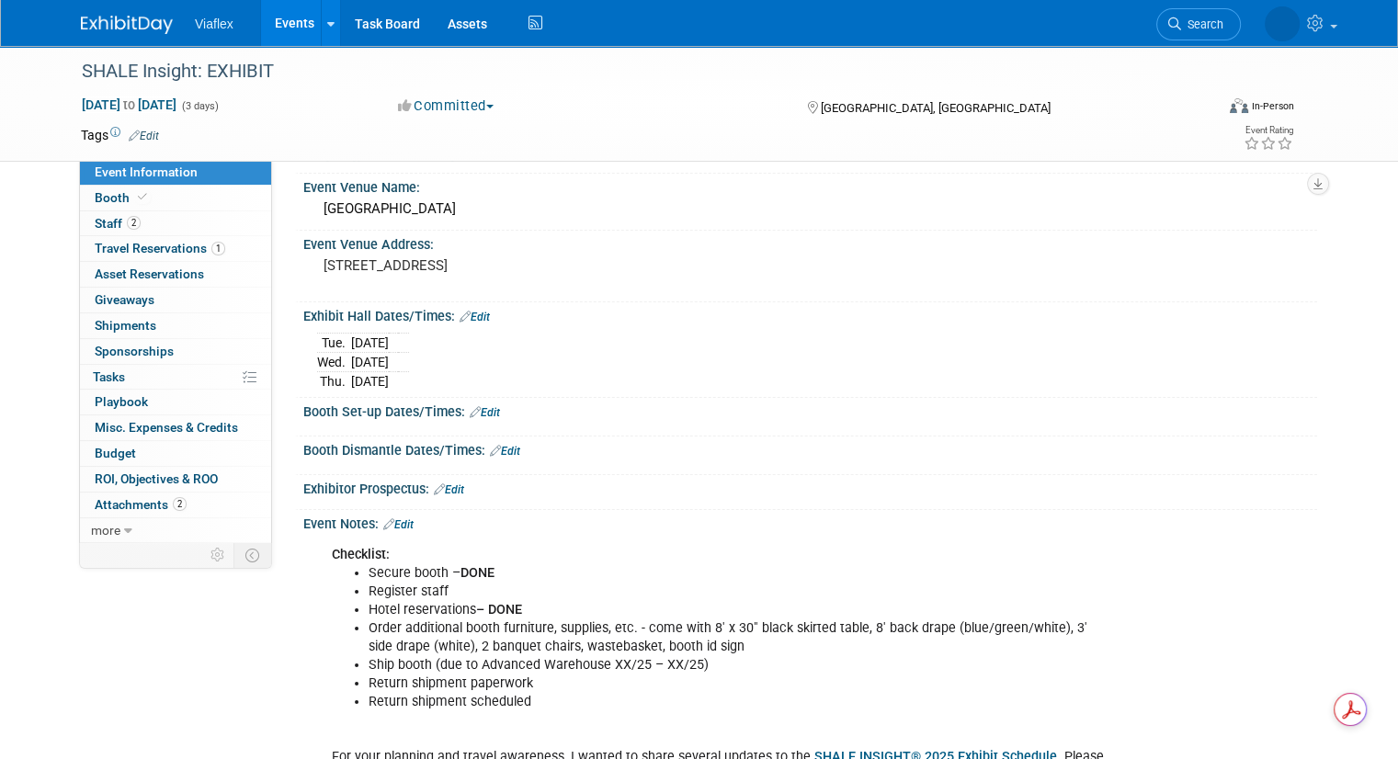
scroll to position [92, 0]
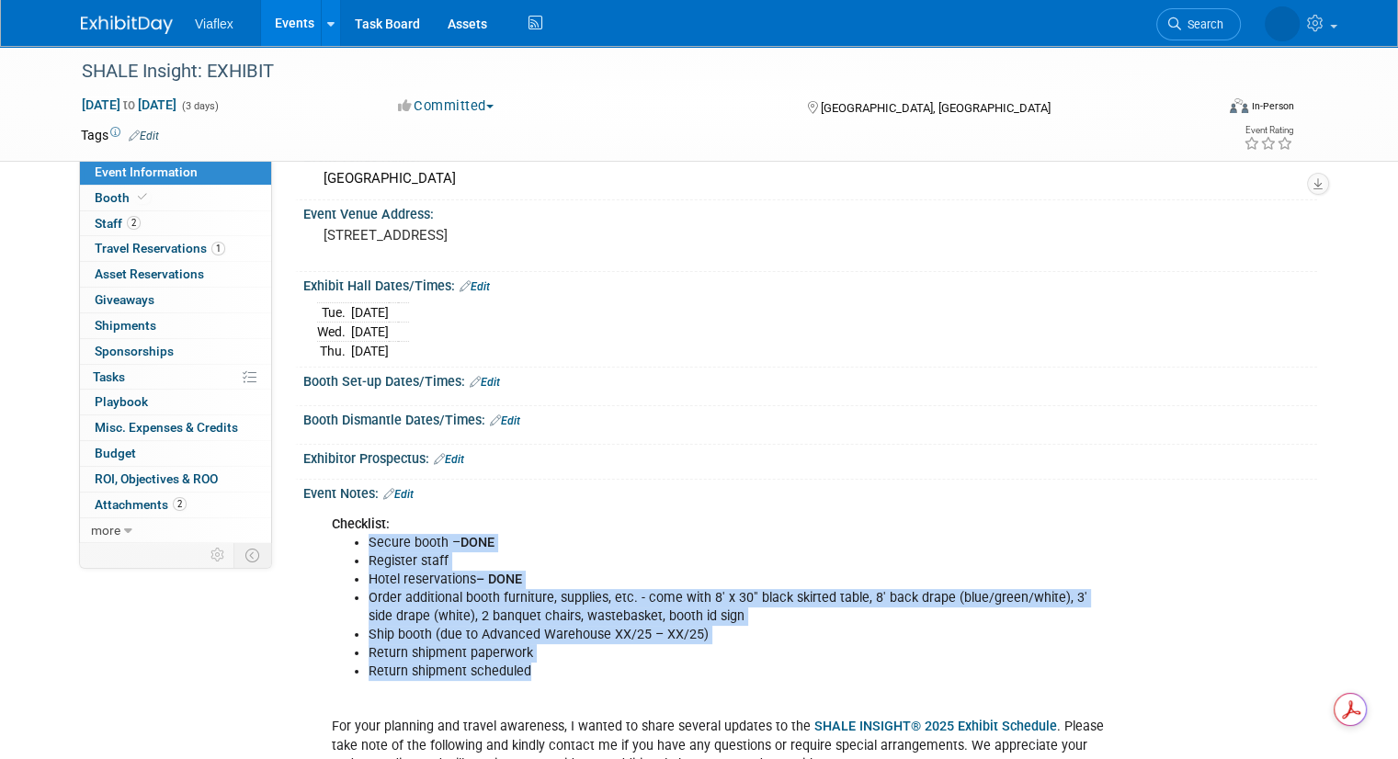
drag, startPoint x: 524, startPoint y: 674, endPoint x: 316, endPoint y: 545, distance: 244.7
click at [332, 545] on ul "Secure booth – DONE Register staff Hotel reservations – DONE Order additional b…" at bounding box center [720, 608] width 777 height 148
copy ul "Secure booth – DONE Register staff Hotel reservations – DONE Order additional b…"
click at [122, 16] on img at bounding box center [127, 25] width 92 height 18
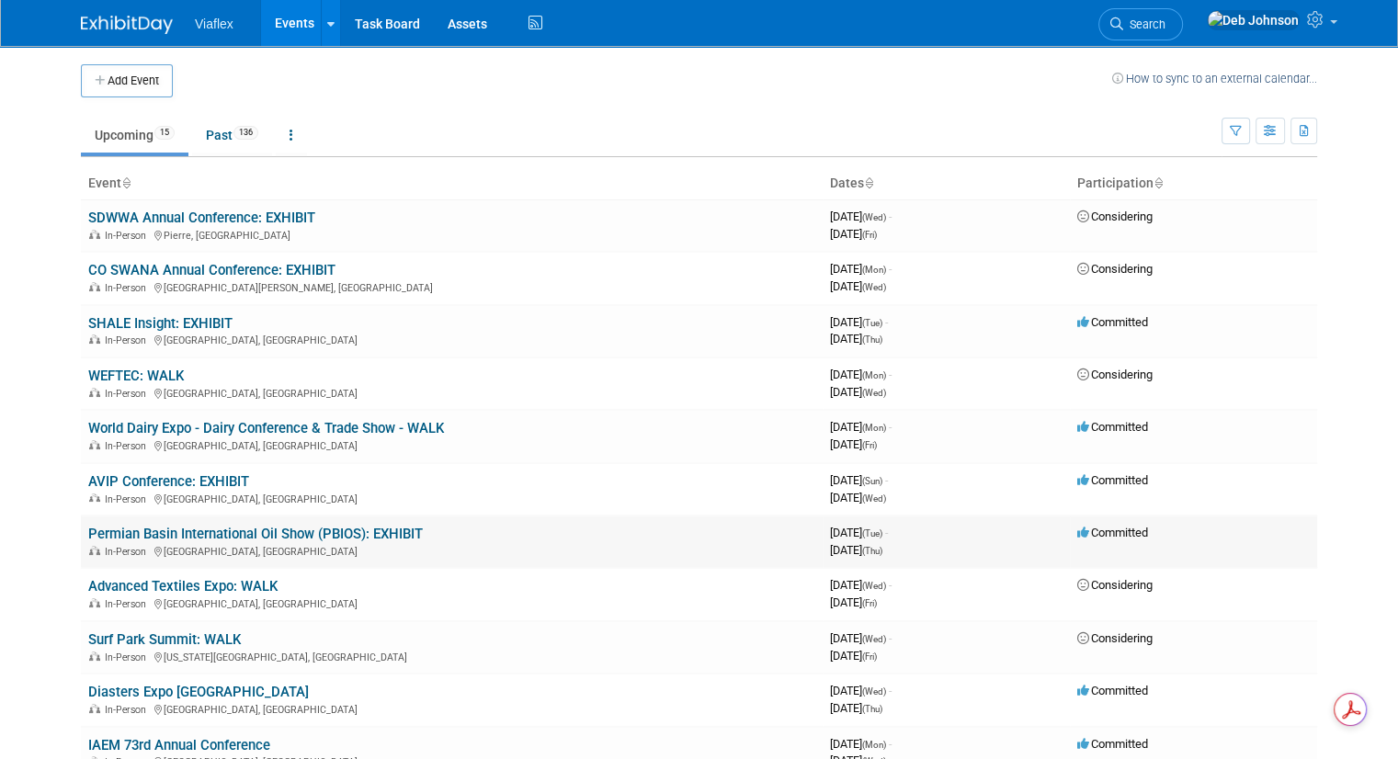
click at [169, 526] on link "Permian Basin International Oil Show (PBIOS): EXHIBIT" at bounding box center [255, 534] width 334 height 17
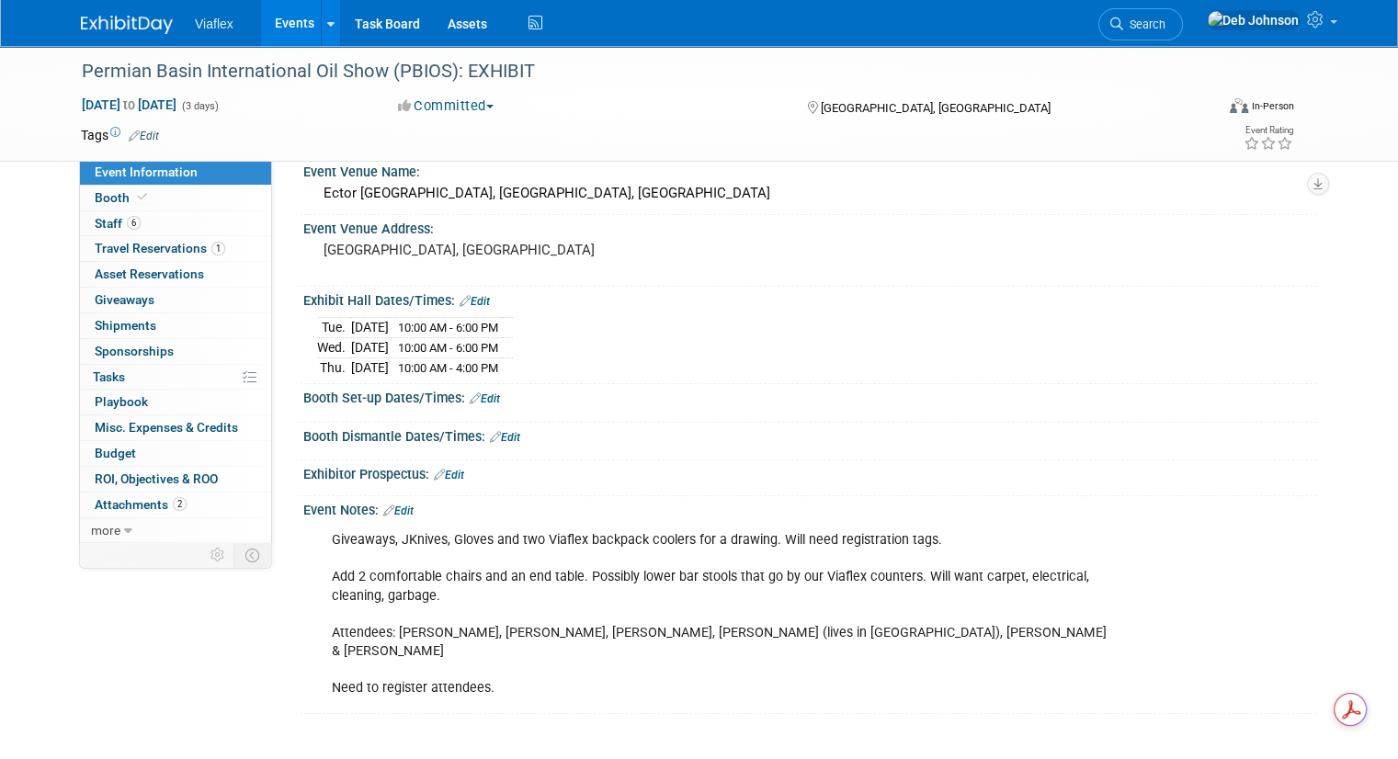
scroll to position [208, 0]
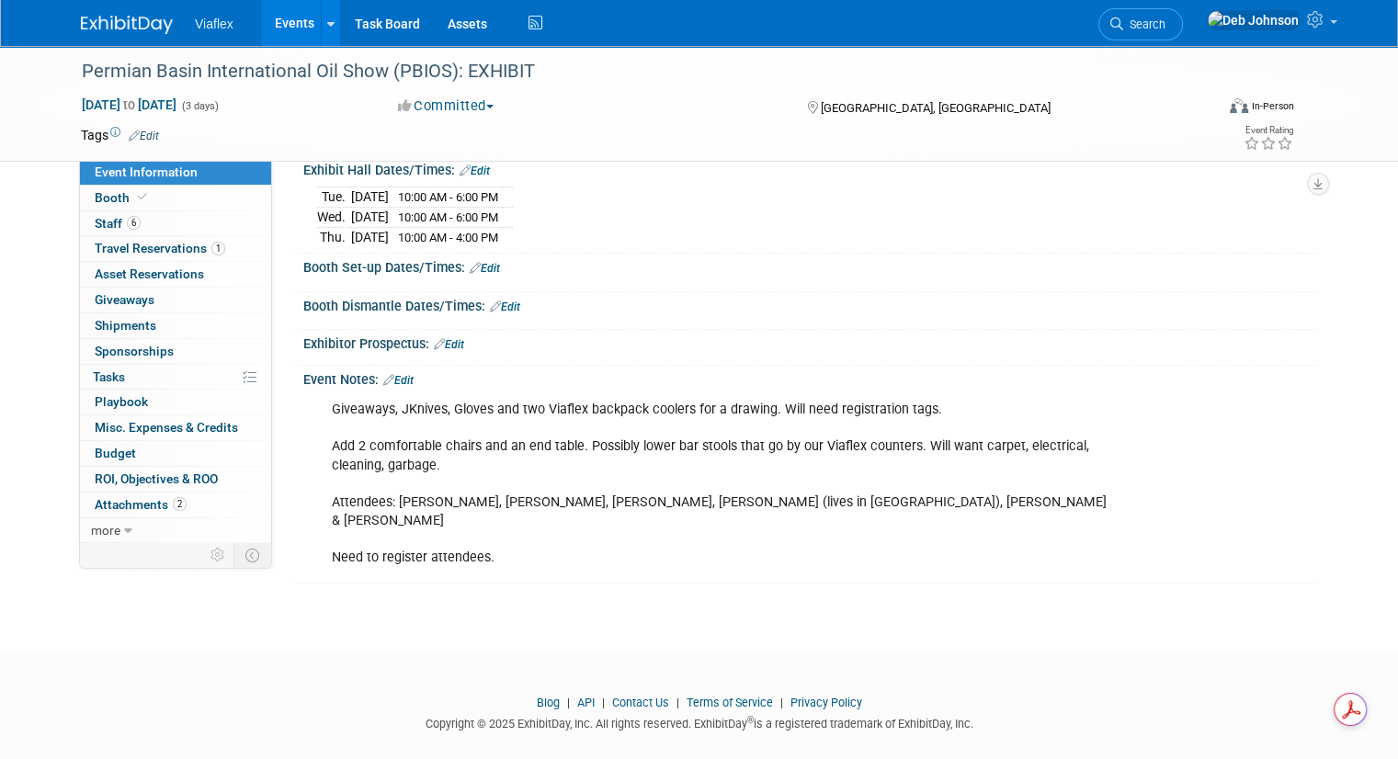
click at [498, 539] on div "Giveaways, JKnives, Gloves and two Viaflex backpack coolers for a drawing. Will…" at bounding box center [719, 483] width 801 height 185
click at [482, 534] on div "Giveaways, JKnives, Gloves and two Viaflex backpack coolers for a drawing. Will…" at bounding box center [719, 483] width 801 height 185
click at [389, 374] on link "Edit" at bounding box center [398, 380] width 30 height 13
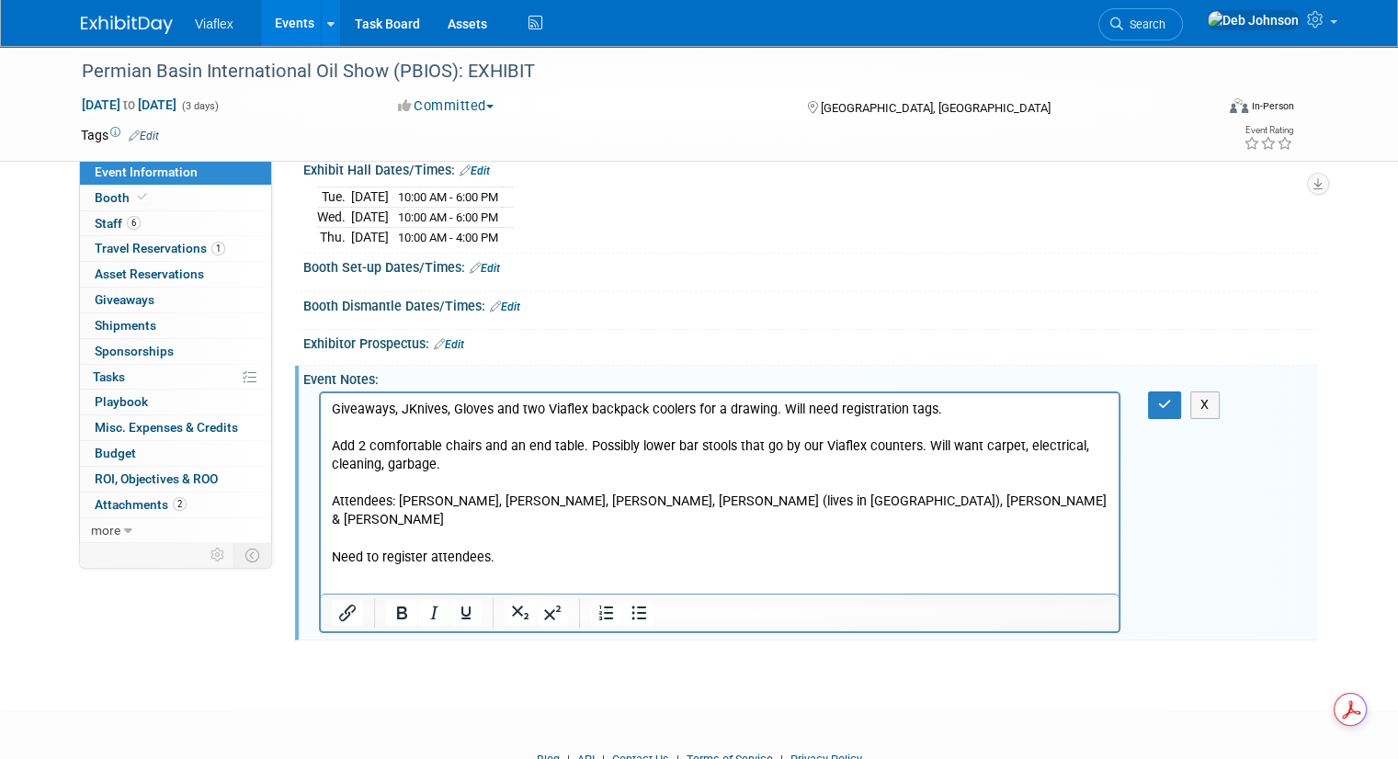
scroll to position [0, 0]
click at [495, 539] on p "Giveaways, JKnives, Gloves and two Viaflex backpack coolers for a drawing. Will…" at bounding box center [720, 484] width 776 height 166
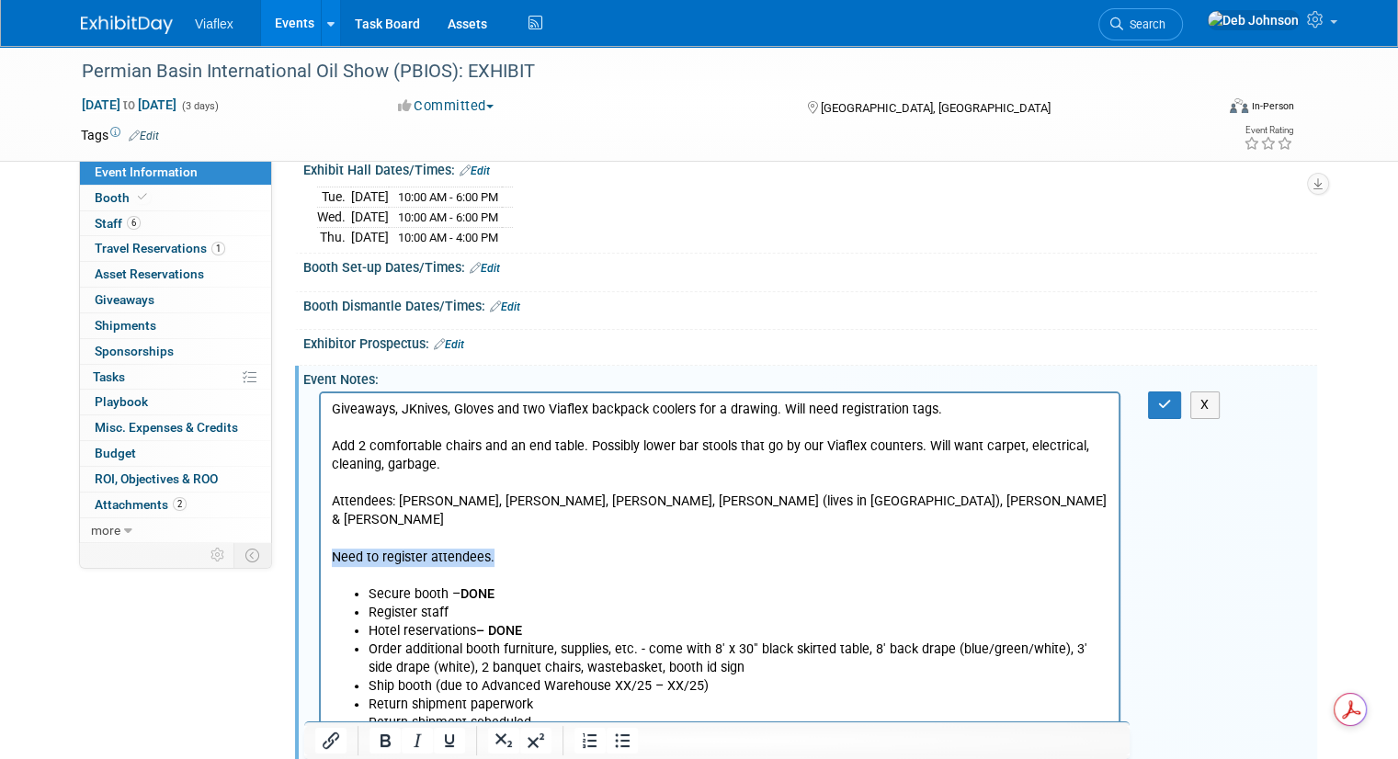
drag, startPoint x: 507, startPoint y: 538, endPoint x: 322, endPoint y: 538, distance: 185.6
click at [322, 538] on html "Giveaways, JKnives, Gloves and two Viaflex backpack coolers for a drawing. Will…" at bounding box center [720, 562] width 798 height 339
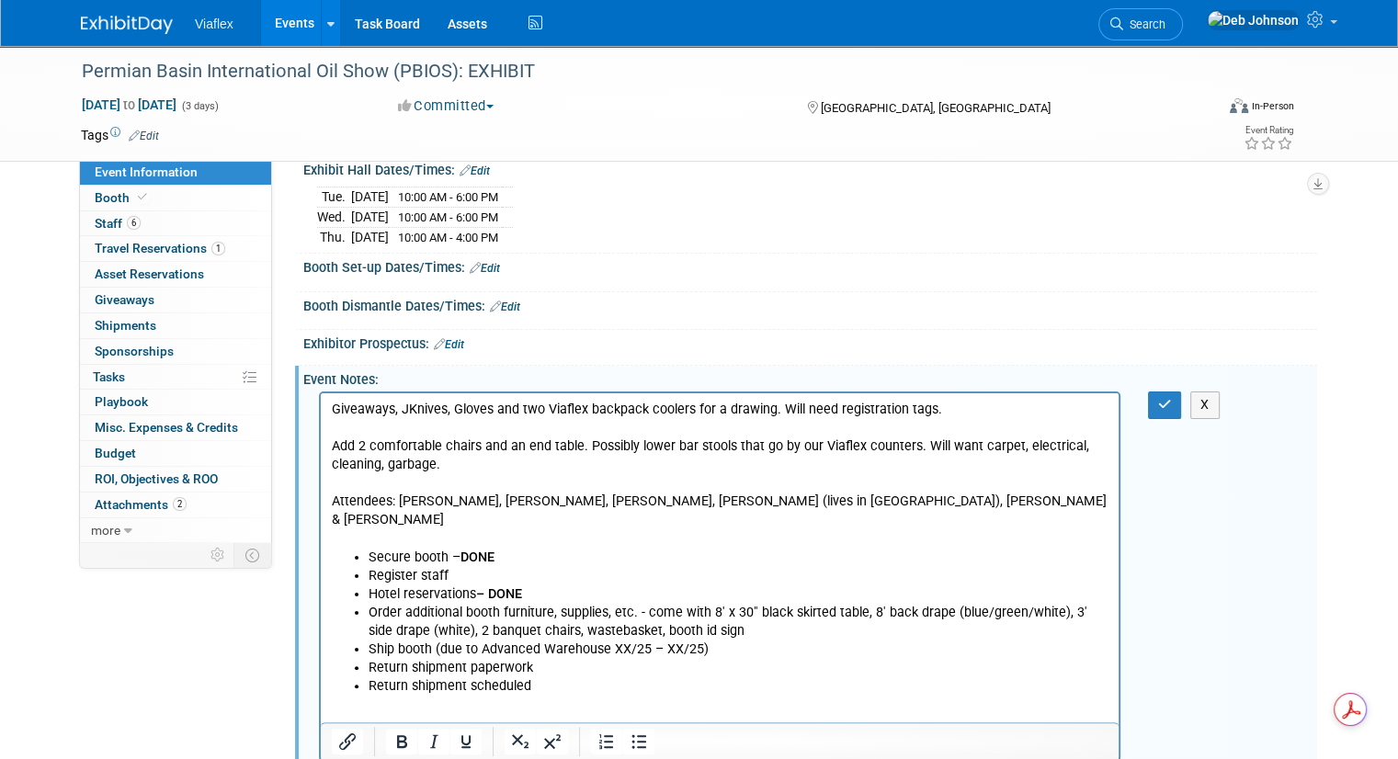
click at [462, 567] on li "Register staff" at bounding box center [738, 576] width 740 height 18
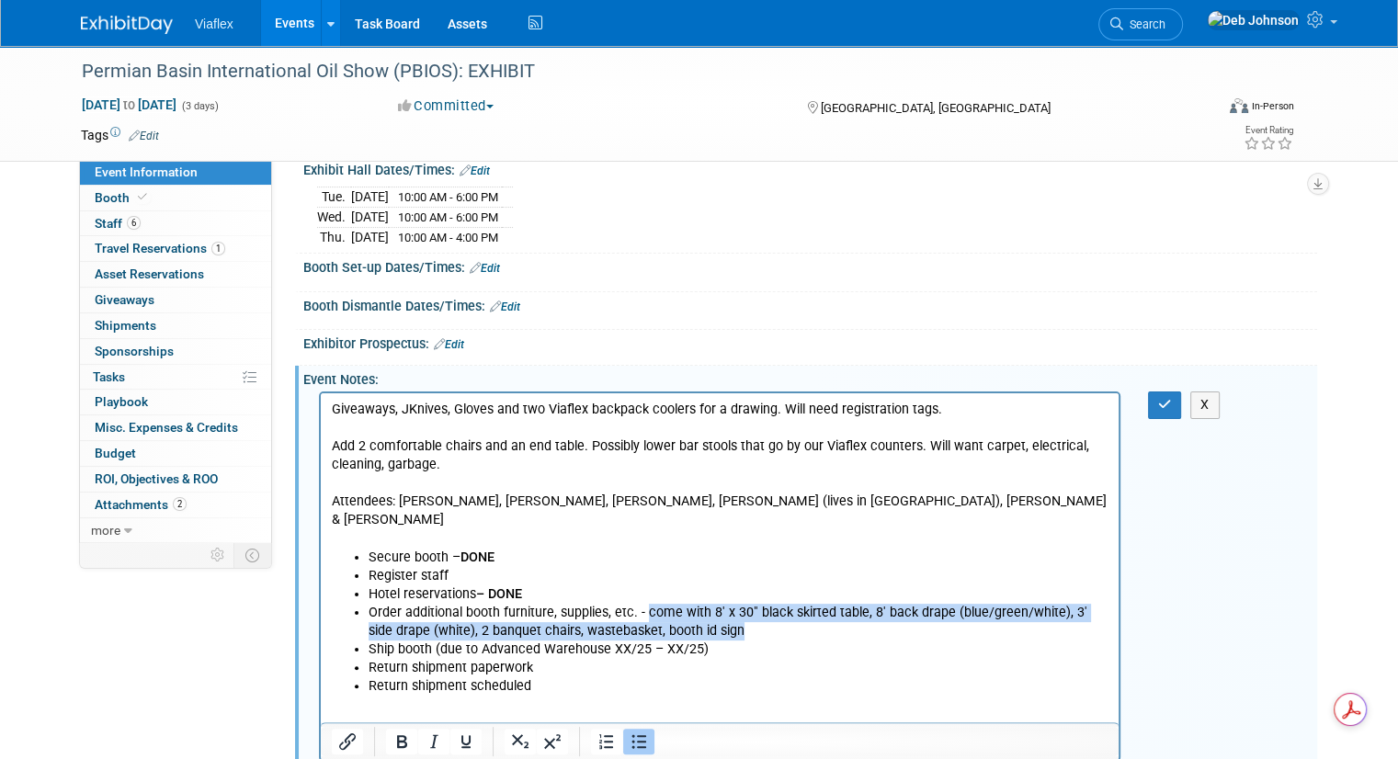
drag, startPoint x: 711, startPoint y: 613, endPoint x: 645, endPoint y: 602, distance: 67.1
click at [645, 604] on li "Order additional booth furniture, supplies, etc. - come with 8' x 30" black ski…" at bounding box center [738, 622] width 740 height 37
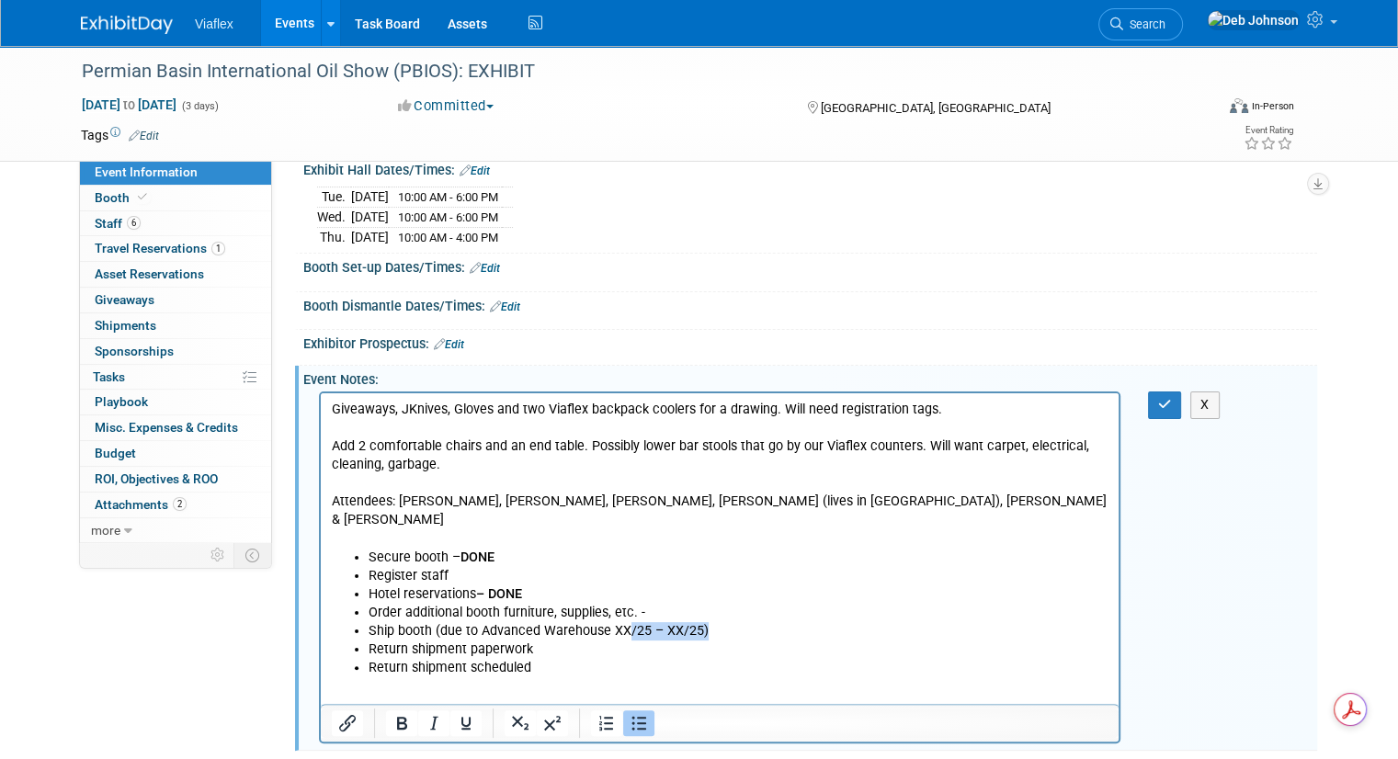
drag, startPoint x: 724, startPoint y: 614, endPoint x: 631, endPoint y: 617, distance: 92.9
click at [631, 622] on li "Ship booth (due to Advanced Warehouse XX/25 – XX/25)" at bounding box center [738, 631] width 740 height 18
click at [768, 640] on li "Return shipment paperwork" at bounding box center [738, 649] width 740 height 18
click at [1171, 405] on icon "button" at bounding box center [1165, 404] width 14 height 13
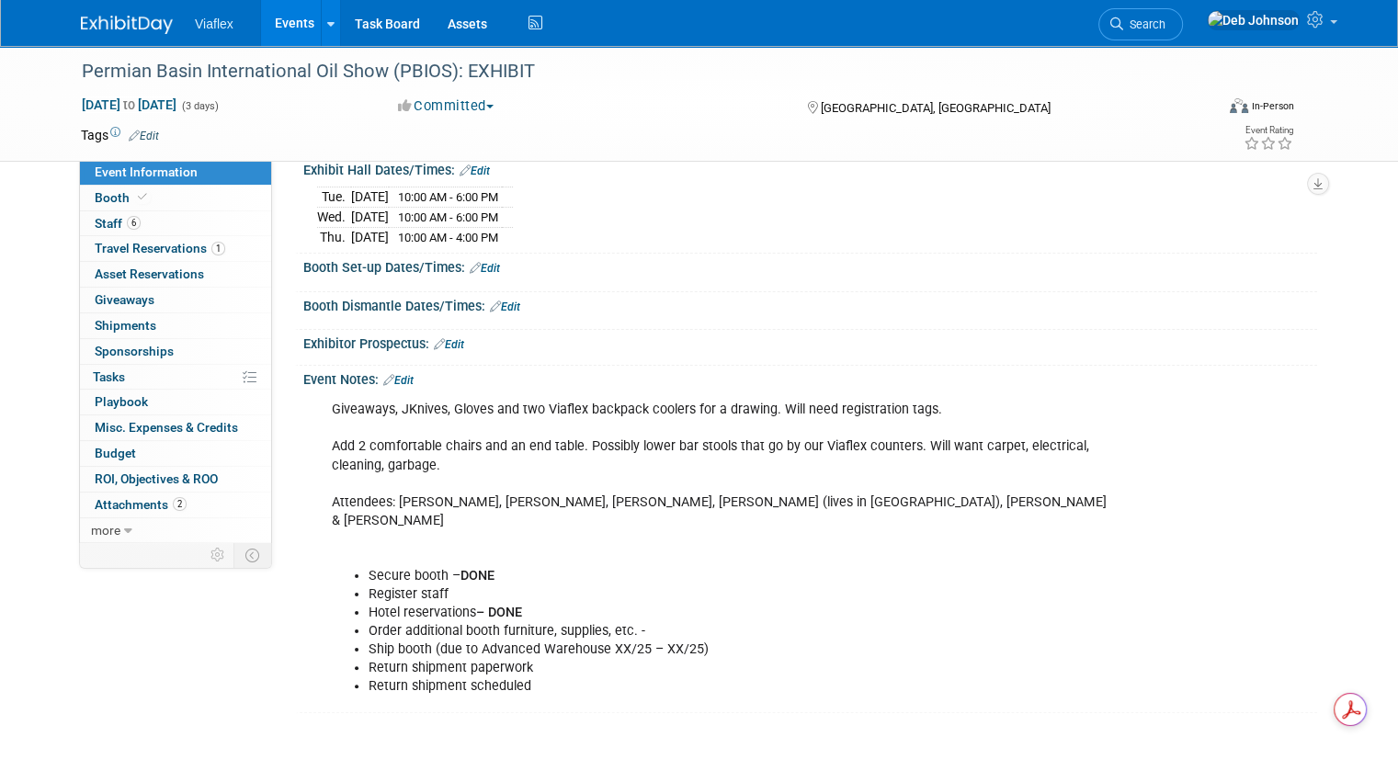
click at [319, 443] on div "Giveaways, JKnives, Gloves and two Viaflex backpack coolers for a drawing. Will…" at bounding box center [719, 547] width 801 height 313
click at [389, 374] on link "Edit" at bounding box center [398, 380] width 30 height 13
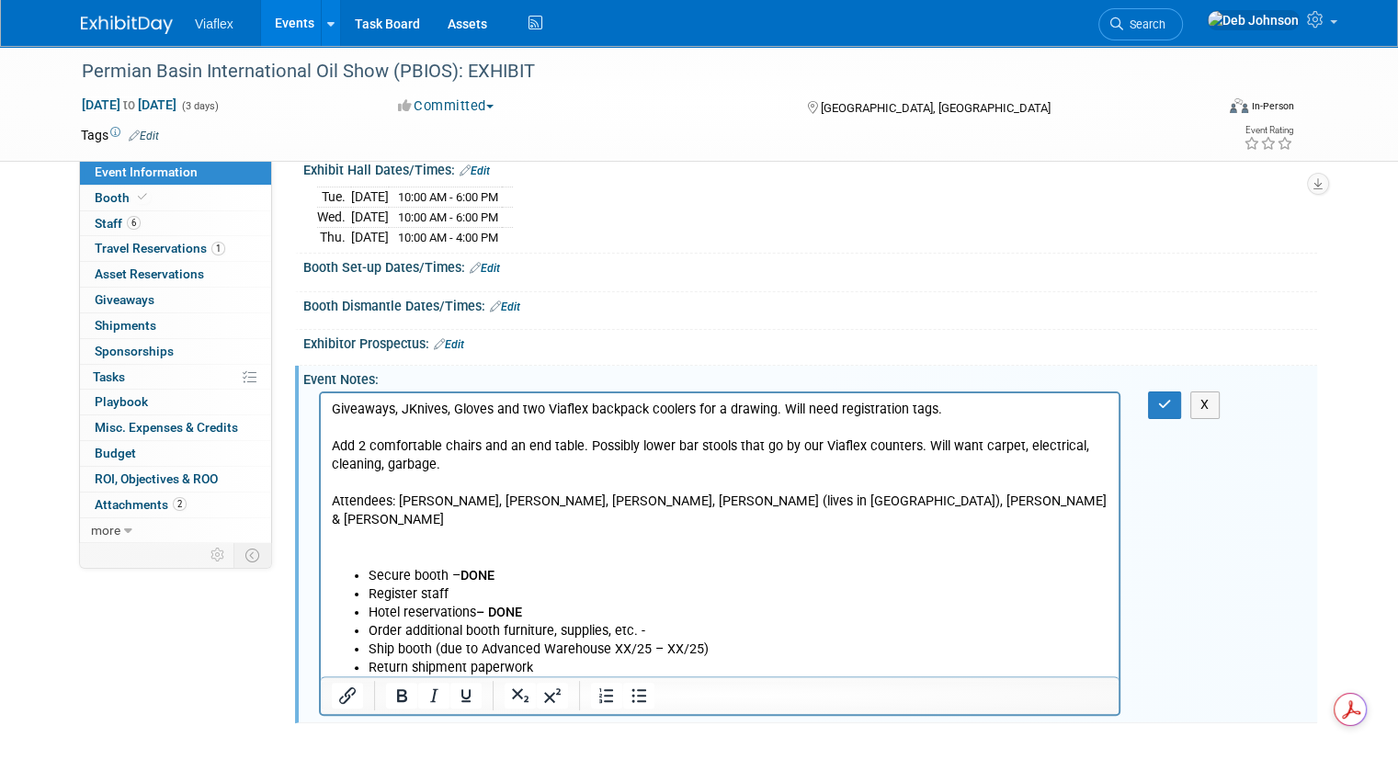
click at [448, 410] on p "Giveaways, JKnives, Gloves and two Viaflex backpack coolers for a drawing. Will…" at bounding box center [720, 484] width 776 height 166
click at [526, 404] on p "Giveaways, JKnives (Deb), Gloves and two Viaflex backpack coolers for a drawing…" at bounding box center [720, 484] width 776 height 166
click at [334, 444] on p "Giveaways, JKnives (Deb), Gloves ([PERSON_NAME]) and two Viaflex backpack coole…" at bounding box center [720, 484] width 776 height 166
drag, startPoint x: 423, startPoint y: 442, endPoint x: 434, endPoint y: 429, distance: 16.9
click at [423, 441] on p "Giveaways, JKnives (Deb), Gloves ([PERSON_NAME]) and two Viaflex backpack coole…" at bounding box center [720, 484] width 776 height 166
